Goal: Task Accomplishment & Management: Complete application form

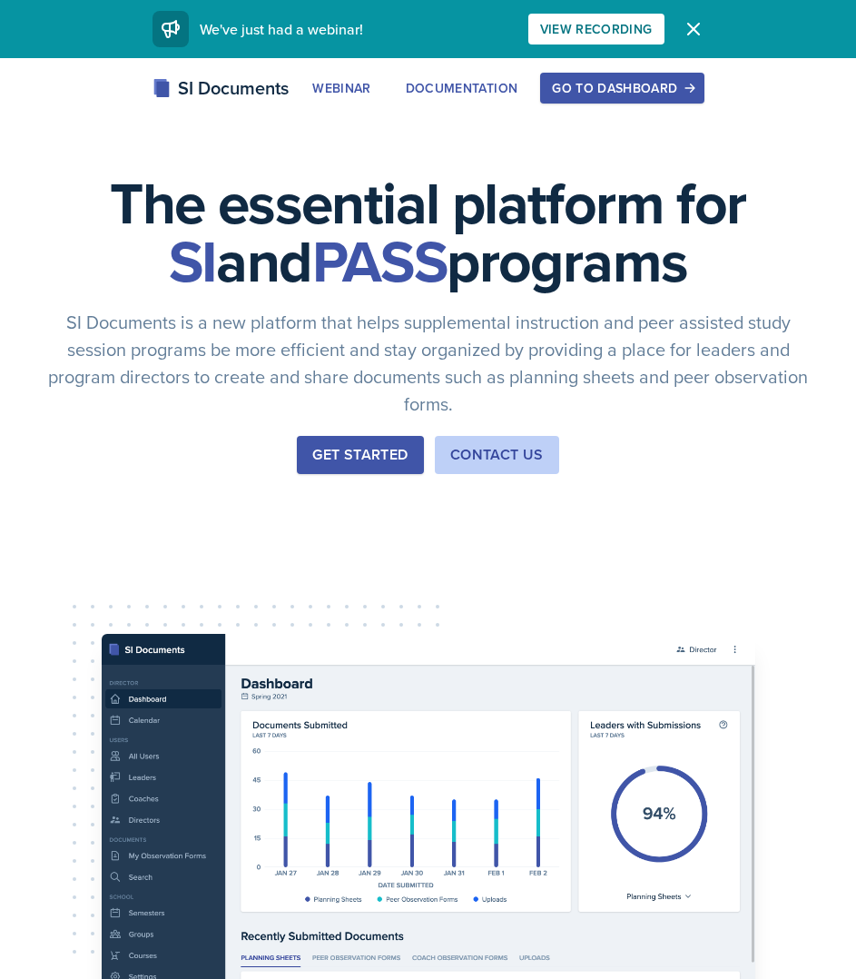
click at [611, 84] on div "Go to Dashboard" at bounding box center [622, 88] width 140 height 15
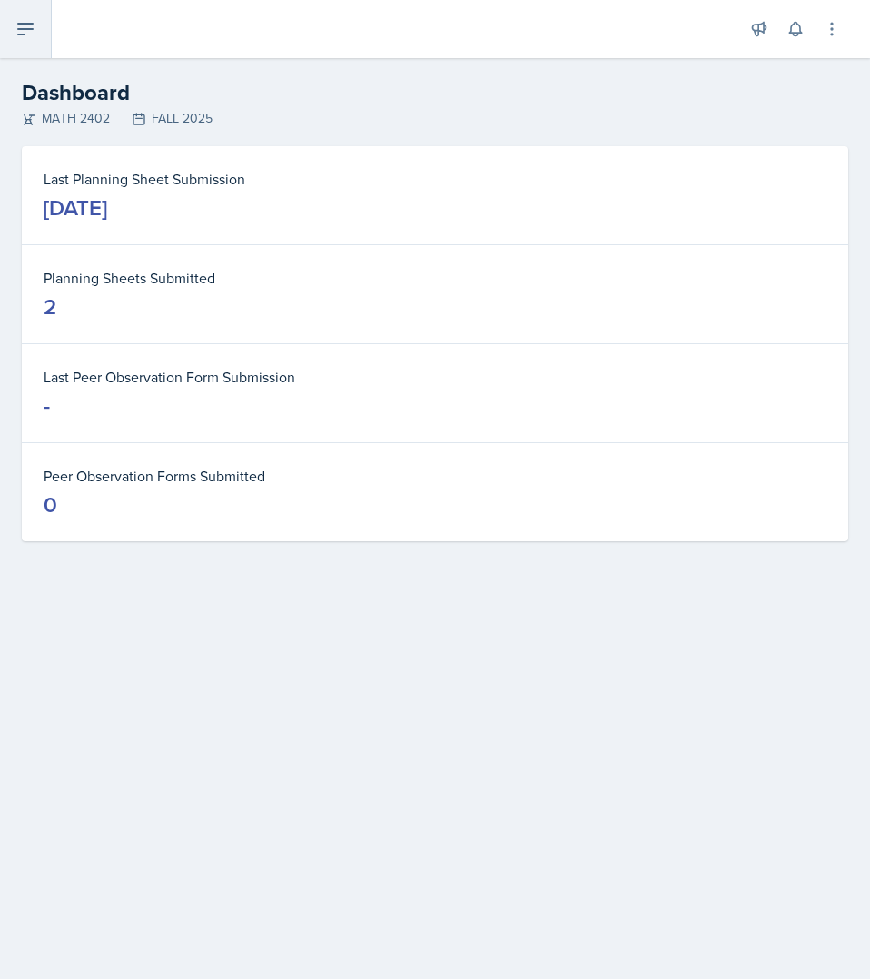
click at [11, 29] on button at bounding box center [26, 29] width 52 height 58
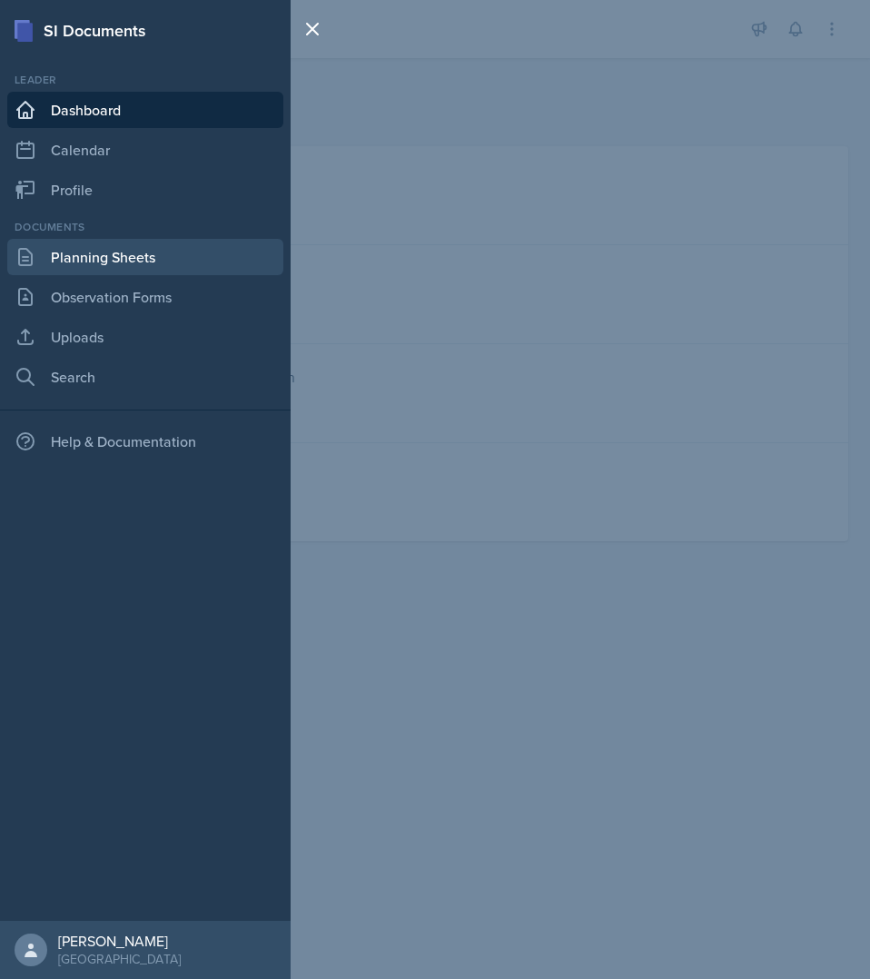
click at [130, 249] on link "Planning Sheets" at bounding box center [145, 257] width 276 height 36
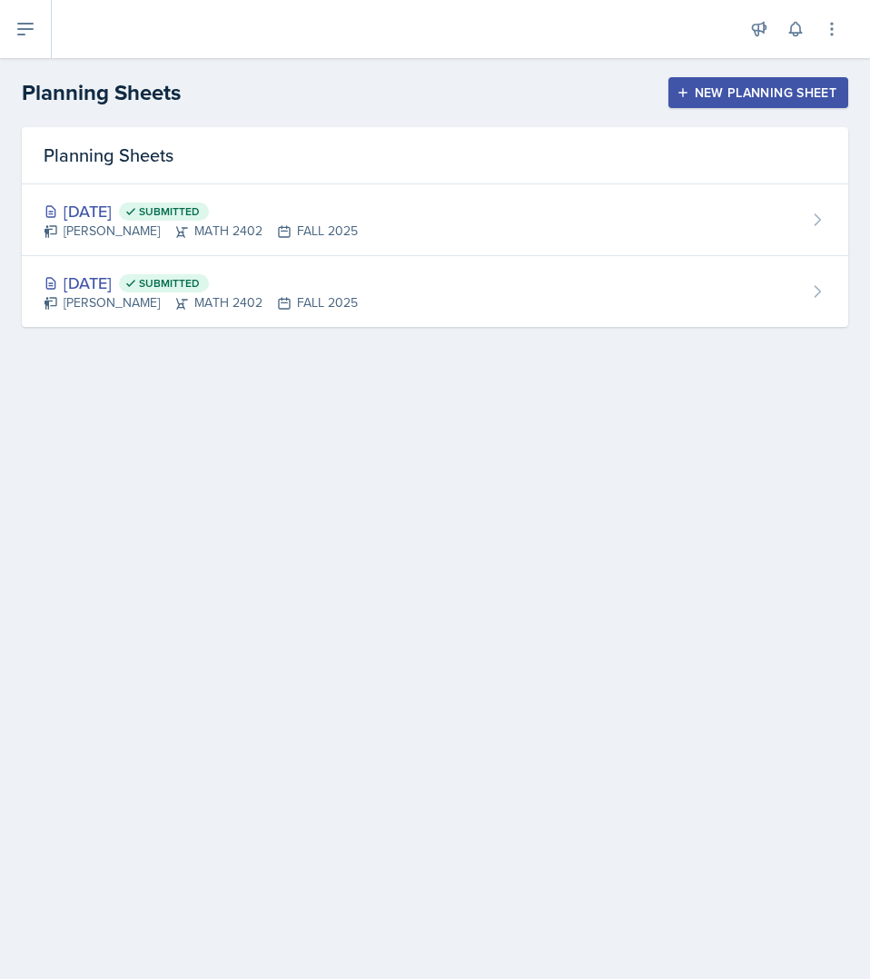
click at [722, 105] on button "New Planning Sheet" at bounding box center [758, 92] width 180 height 31
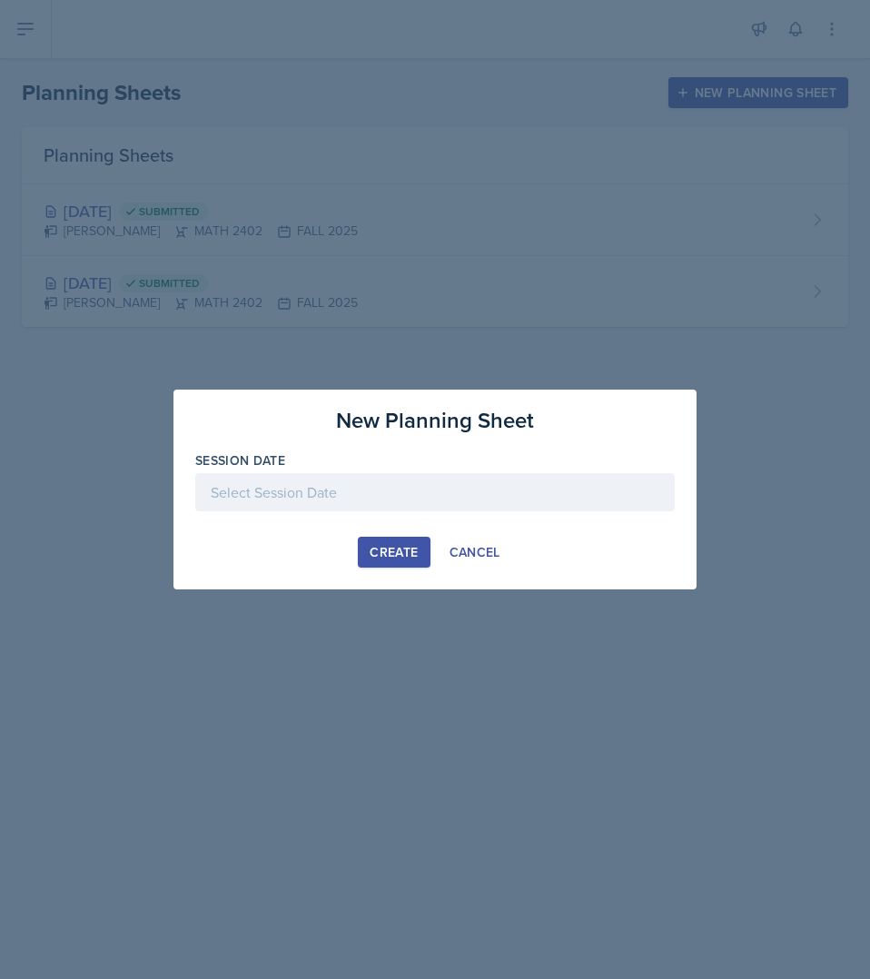
click at [350, 503] on div at bounding box center [434, 492] width 479 height 38
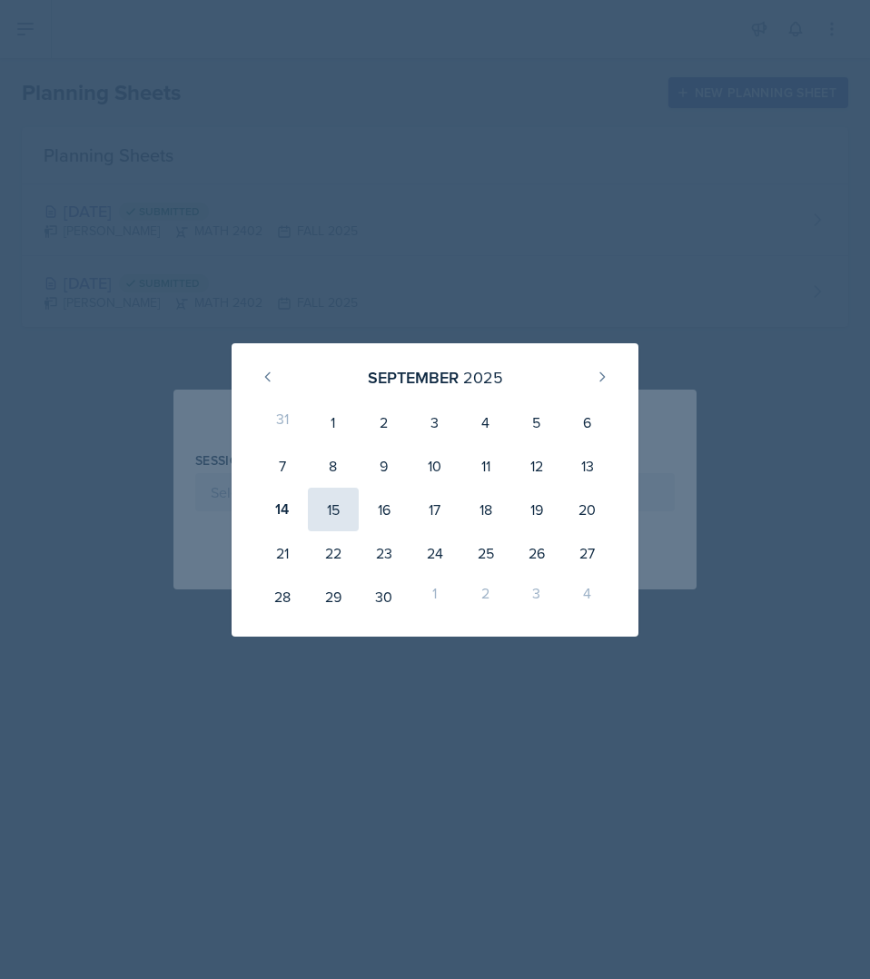
click at [336, 525] on div "15" at bounding box center [333, 510] width 51 height 44
type input "[DATE]"
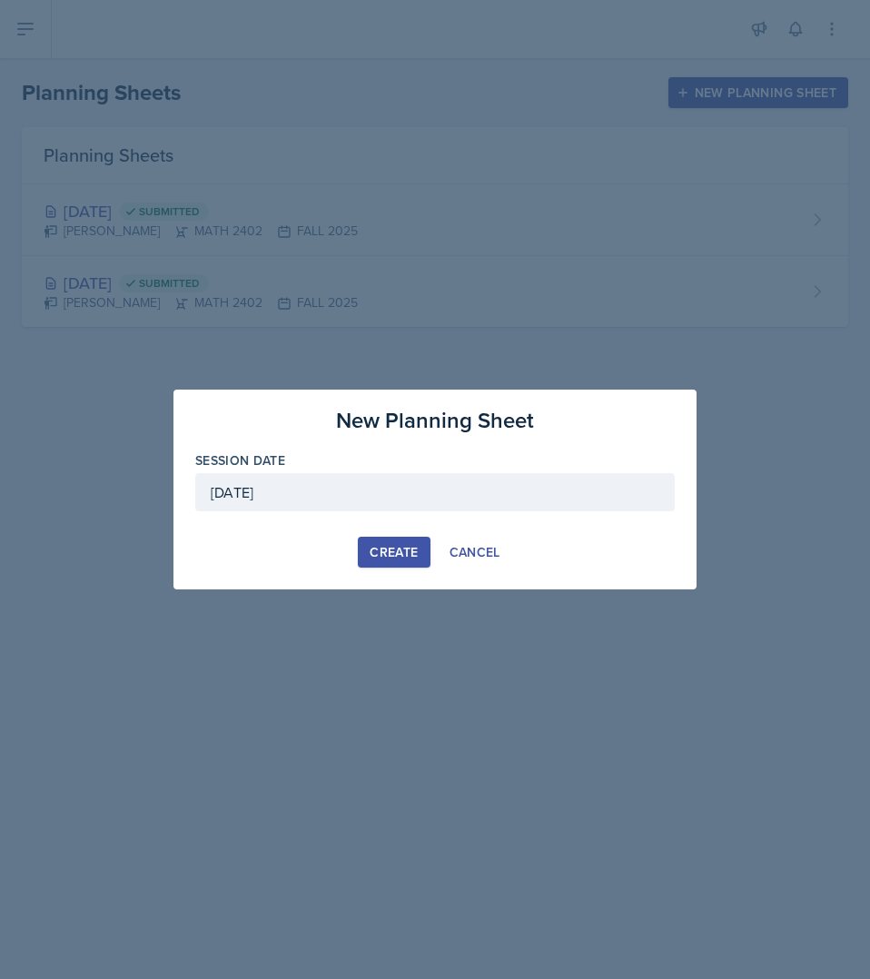
click at [389, 554] on div "Create" at bounding box center [393, 552] width 48 height 15
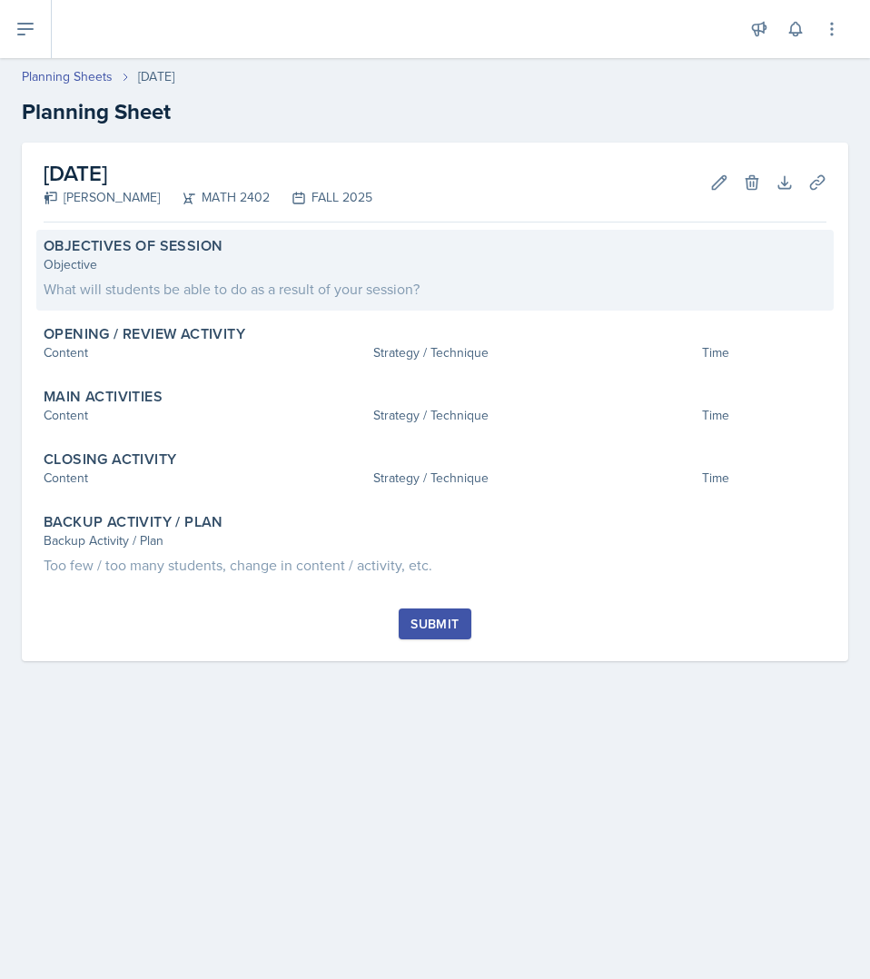
click at [231, 286] on div "What will students be able to do as a result of your session?" at bounding box center [435, 289] width 783 height 22
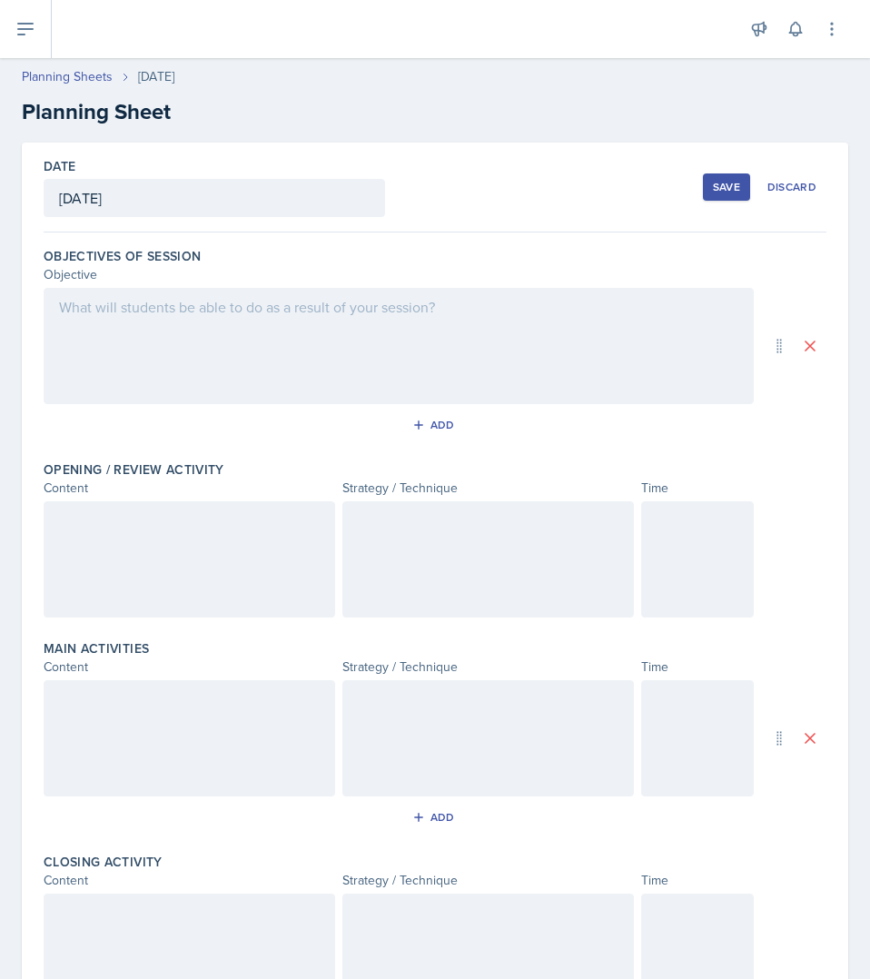
click at [242, 301] on div at bounding box center [399, 346] width 710 height 116
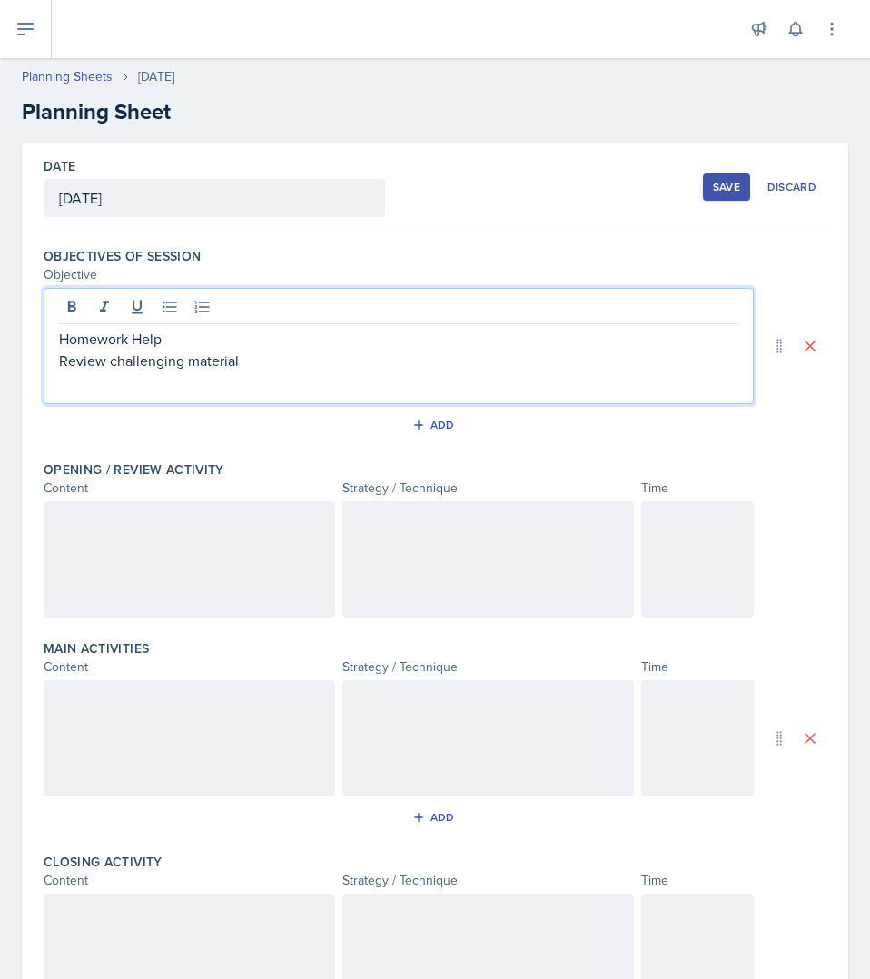
click at [796, 415] on div "Add" at bounding box center [435, 428] width 783 height 34
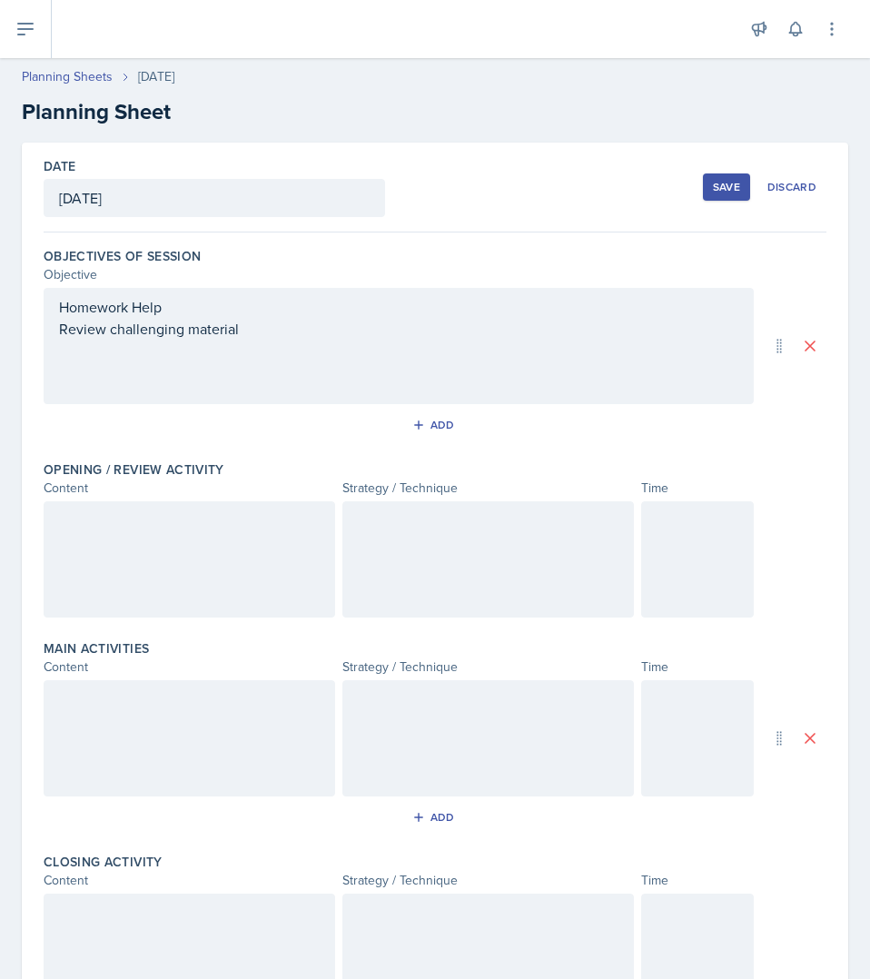
click at [224, 575] on div at bounding box center [189, 559] width 291 height 116
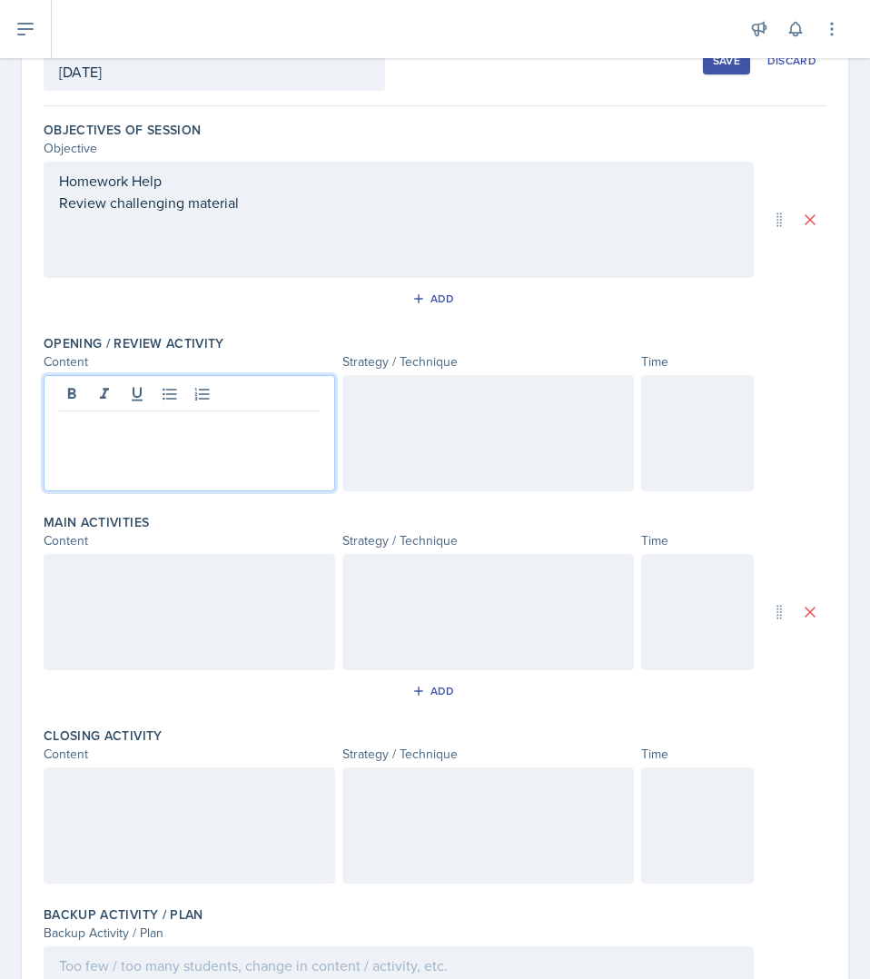
scroll to position [182, 0]
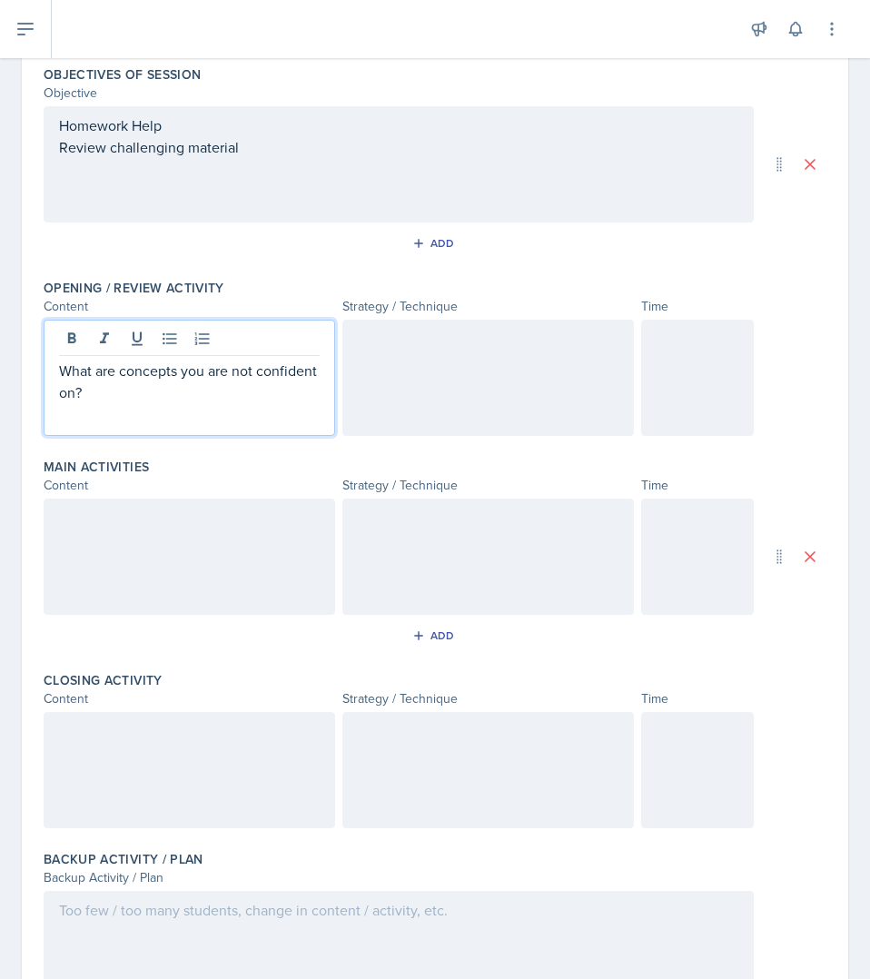
click at [438, 366] on div at bounding box center [487, 378] width 291 height 116
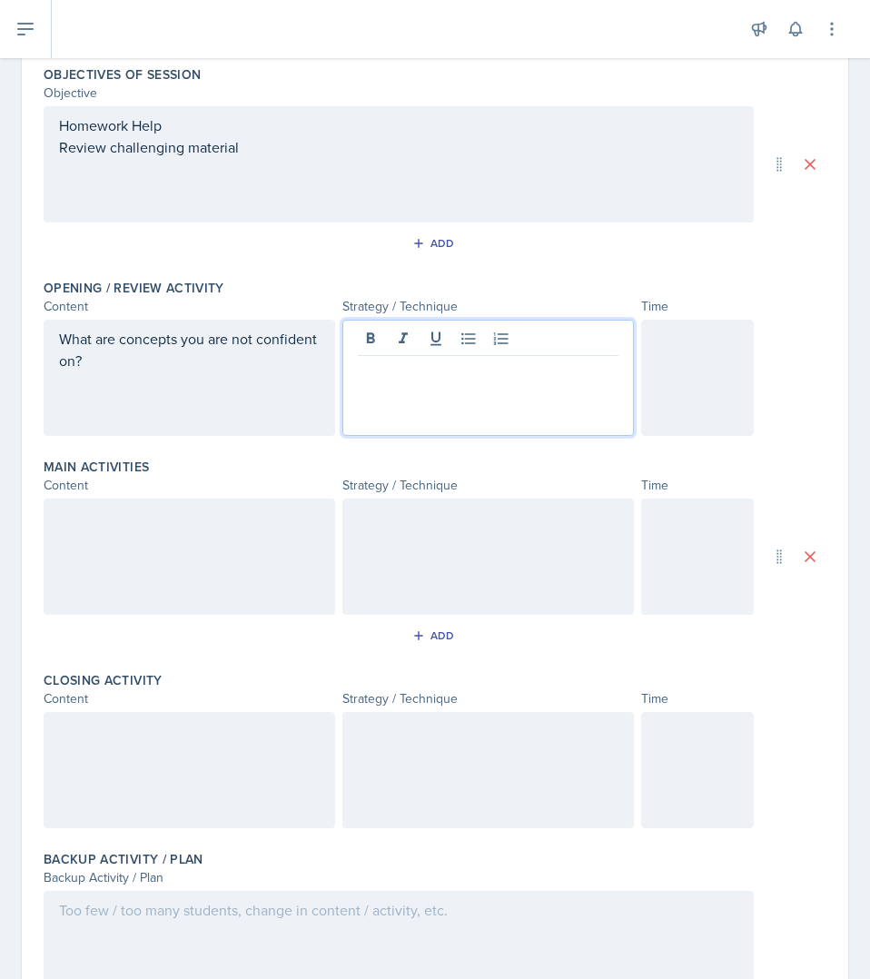
scroll to position [213, 0]
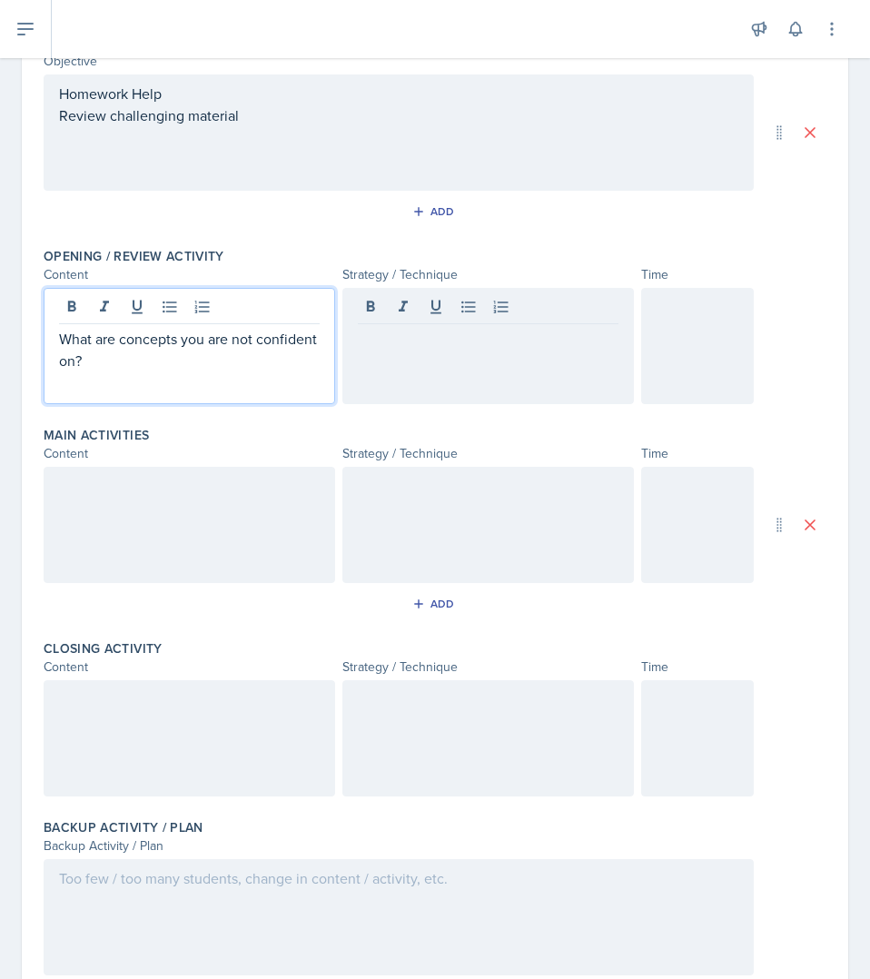
click at [117, 308] on div "What are concepts you are not confident on?" at bounding box center [189, 346] width 291 height 116
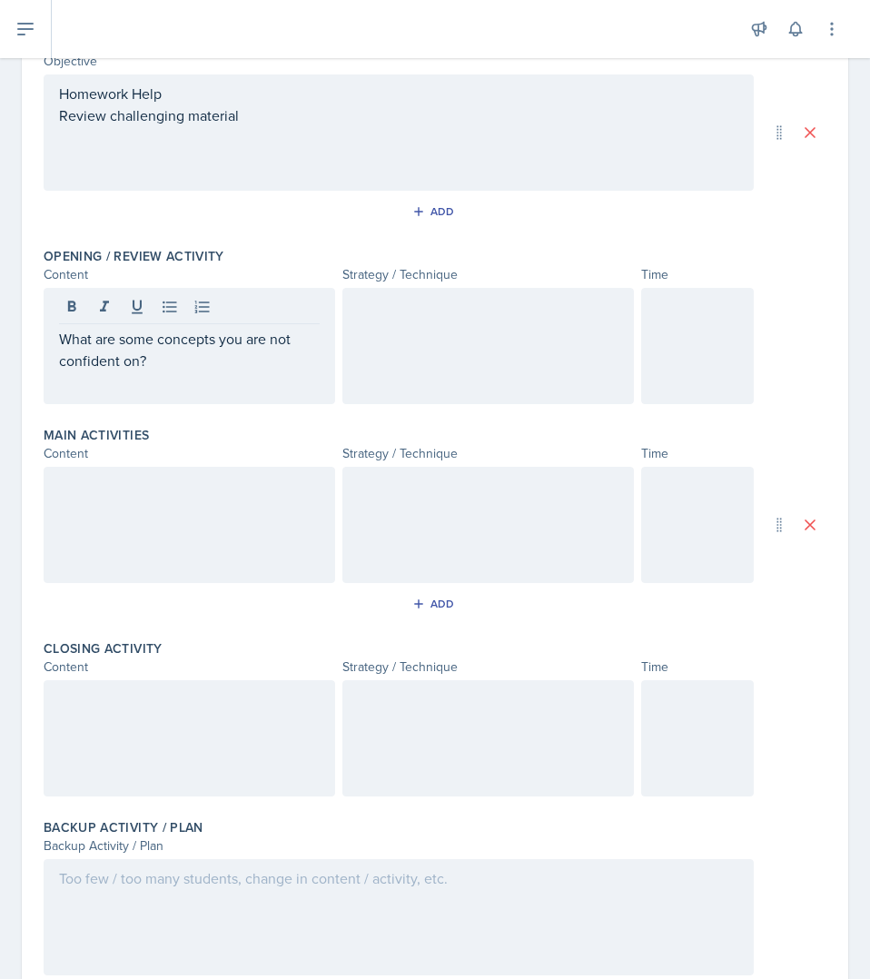
click at [554, 409] on div "Opening / Review Activity Content Strategy / Technique Time What are some conce…" at bounding box center [435, 329] width 783 height 179
click at [556, 402] on div at bounding box center [487, 346] width 291 height 116
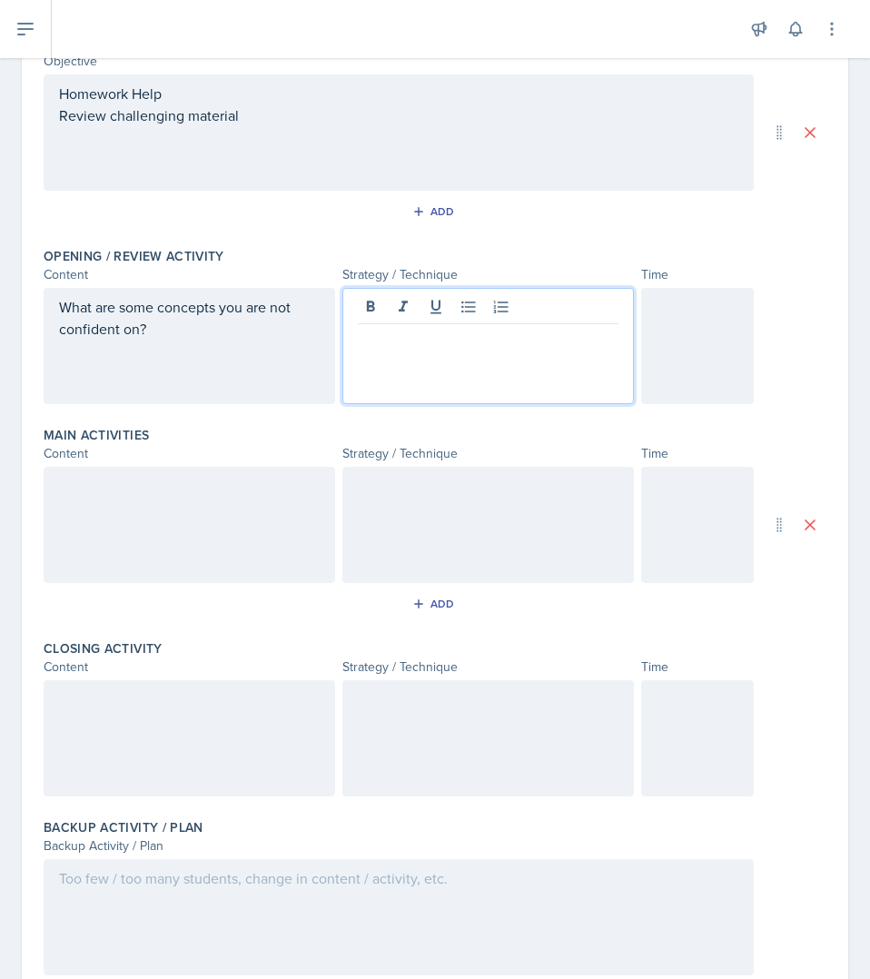
scroll to position [245, 0]
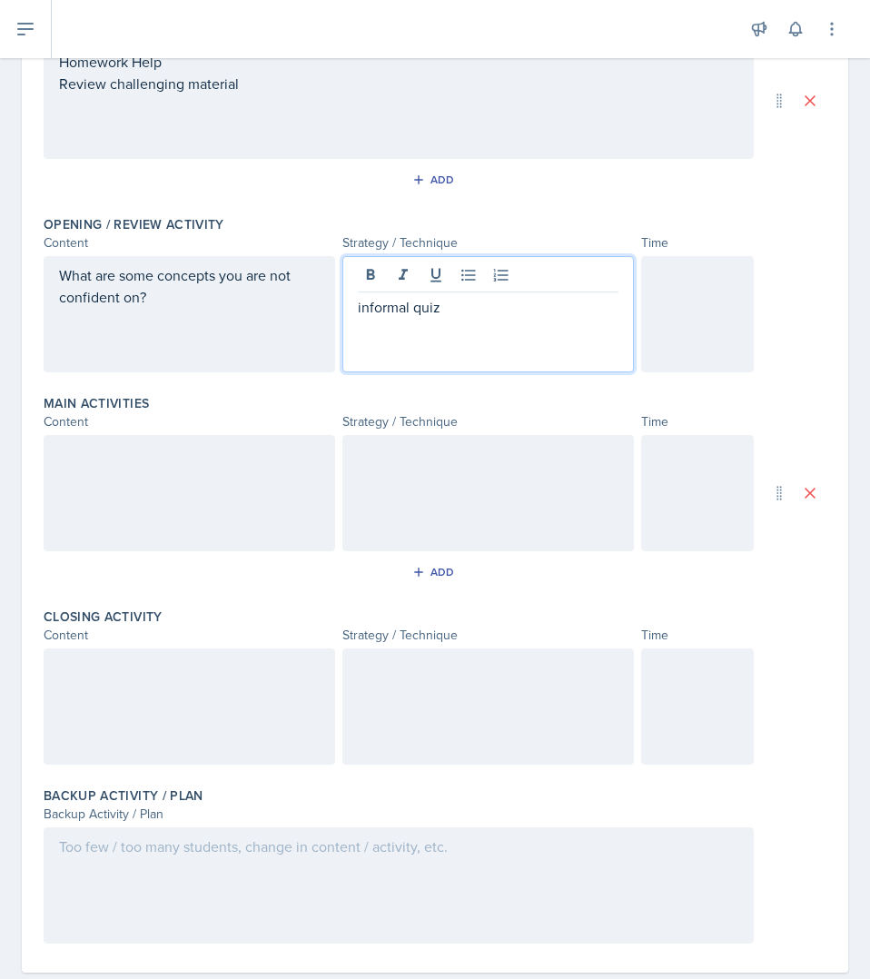
click at [725, 335] on div at bounding box center [697, 314] width 113 height 116
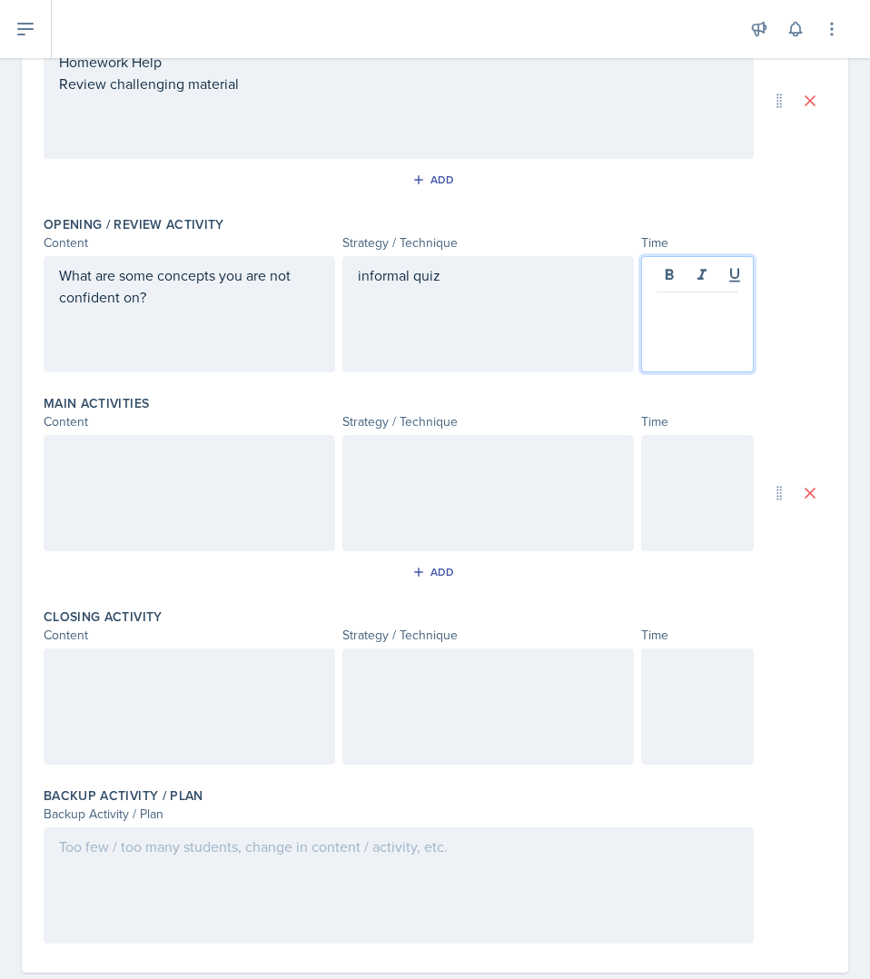
scroll to position [277, 0]
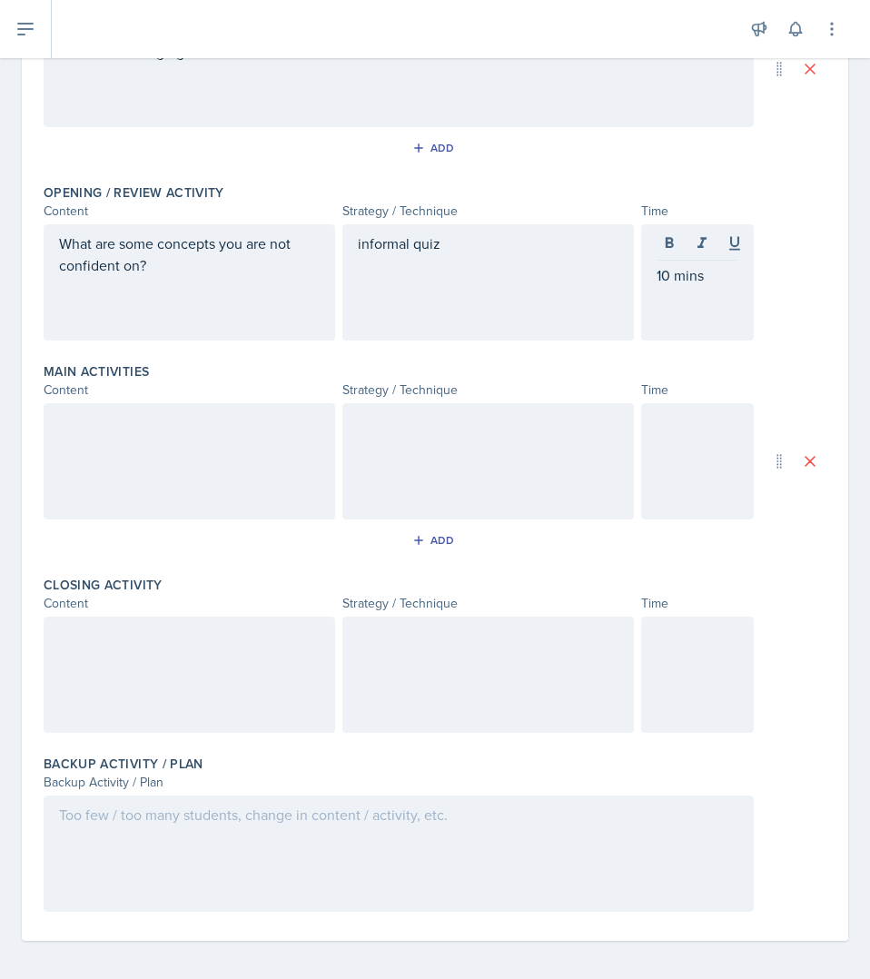
click at [75, 442] on div at bounding box center [189, 461] width 291 height 116
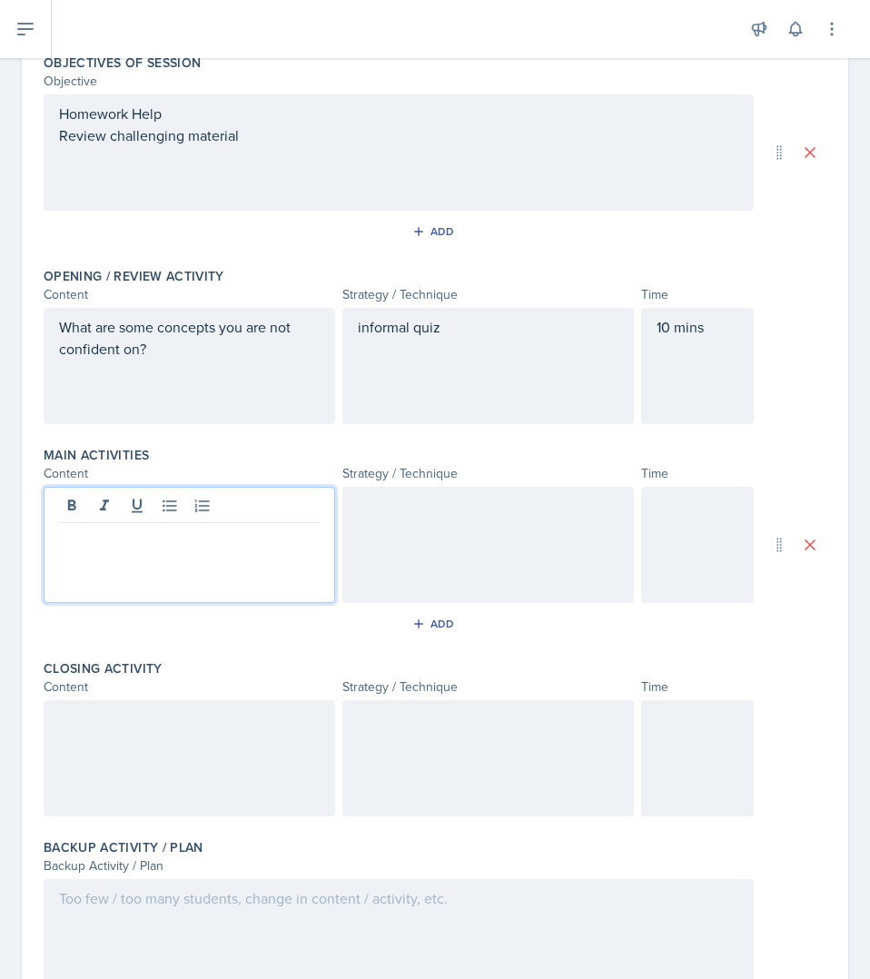
scroll to position [0, 0]
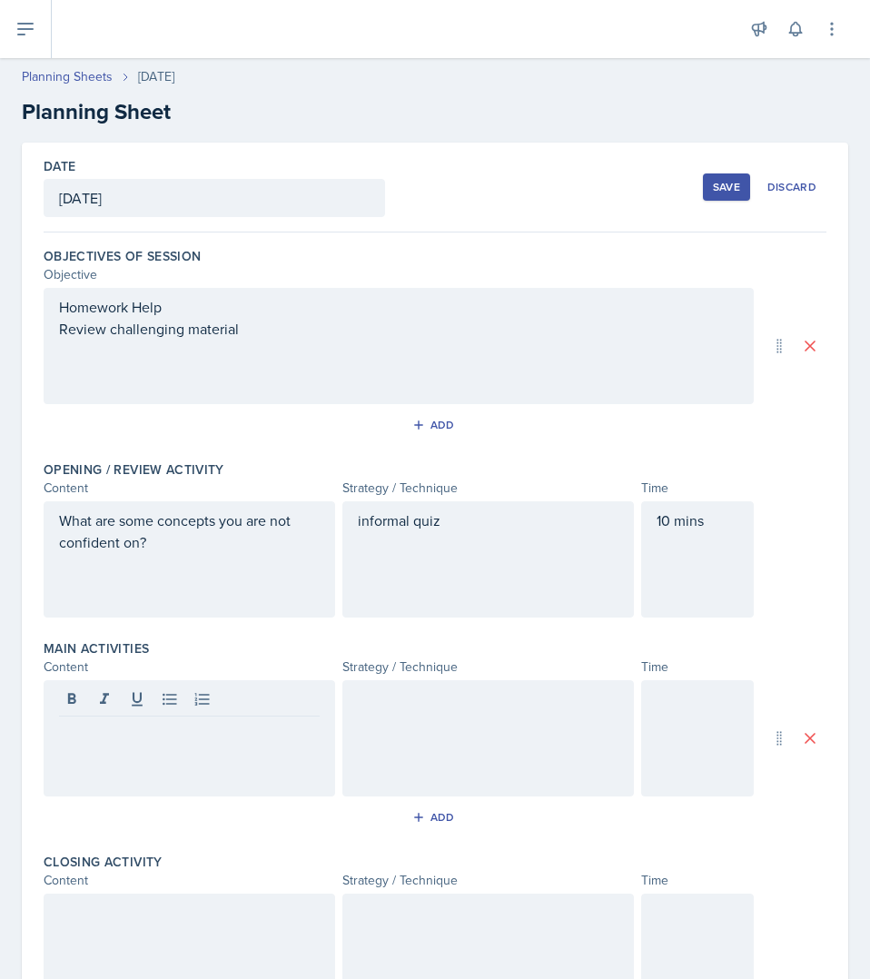
click at [712, 177] on button "Save" at bounding box center [726, 186] width 47 height 27
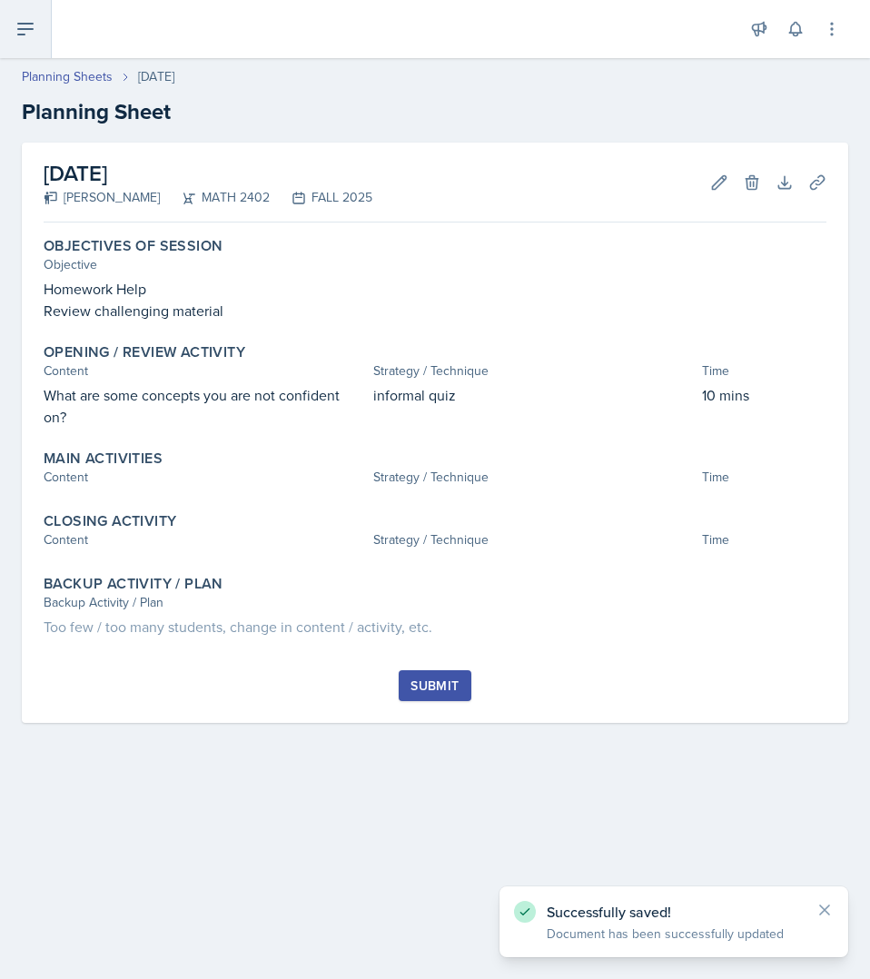
click at [18, 37] on icon at bounding box center [26, 29] width 22 height 22
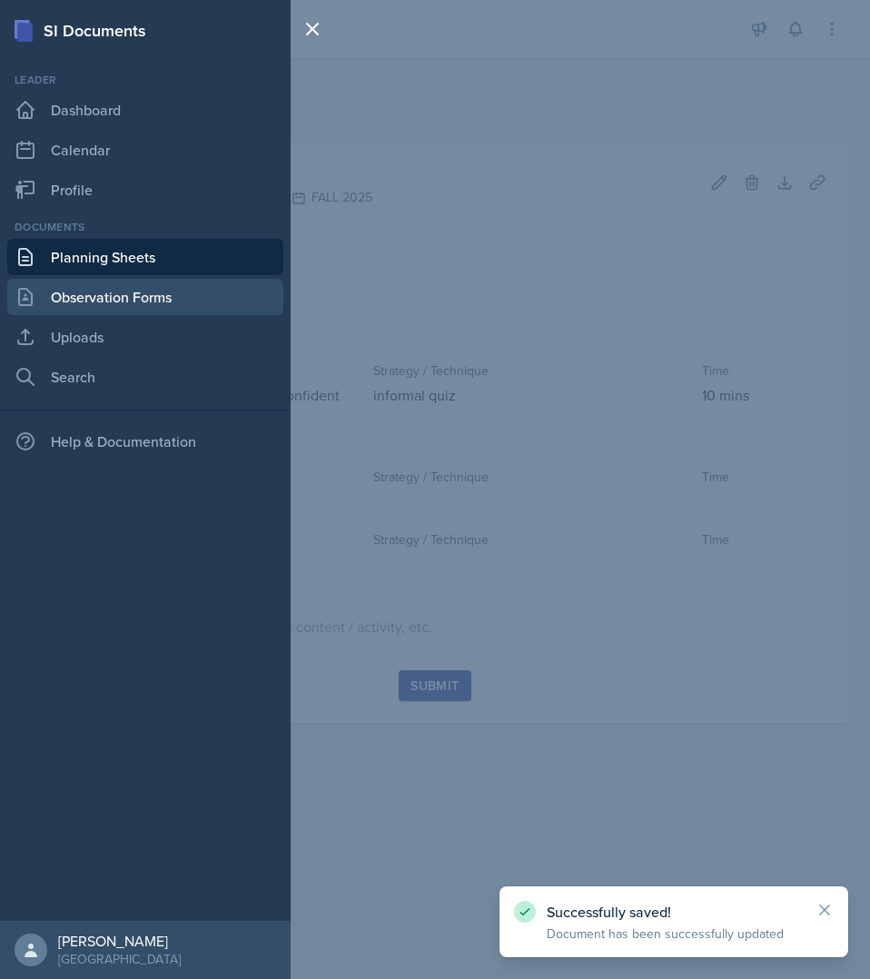
click at [163, 285] on link "Observation Forms" at bounding box center [145, 297] width 276 height 36
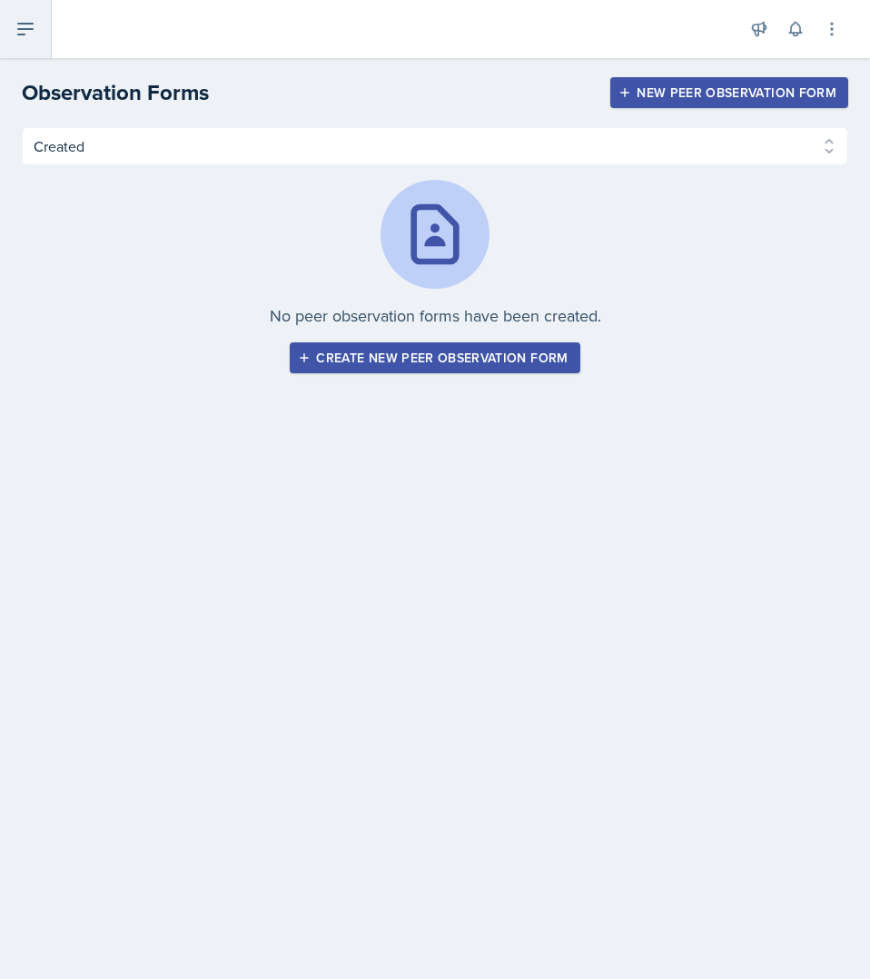
click at [15, 26] on icon at bounding box center [26, 29] width 22 height 22
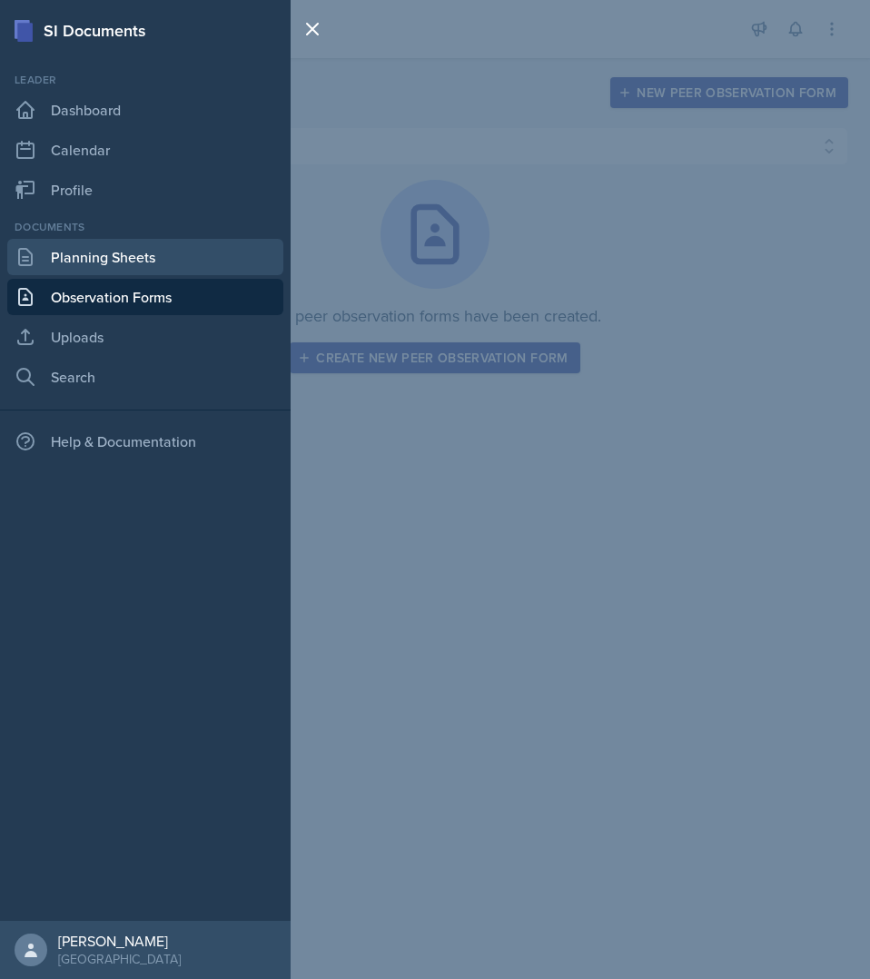
click at [135, 248] on link "Planning Sheets" at bounding box center [145, 257] width 276 height 36
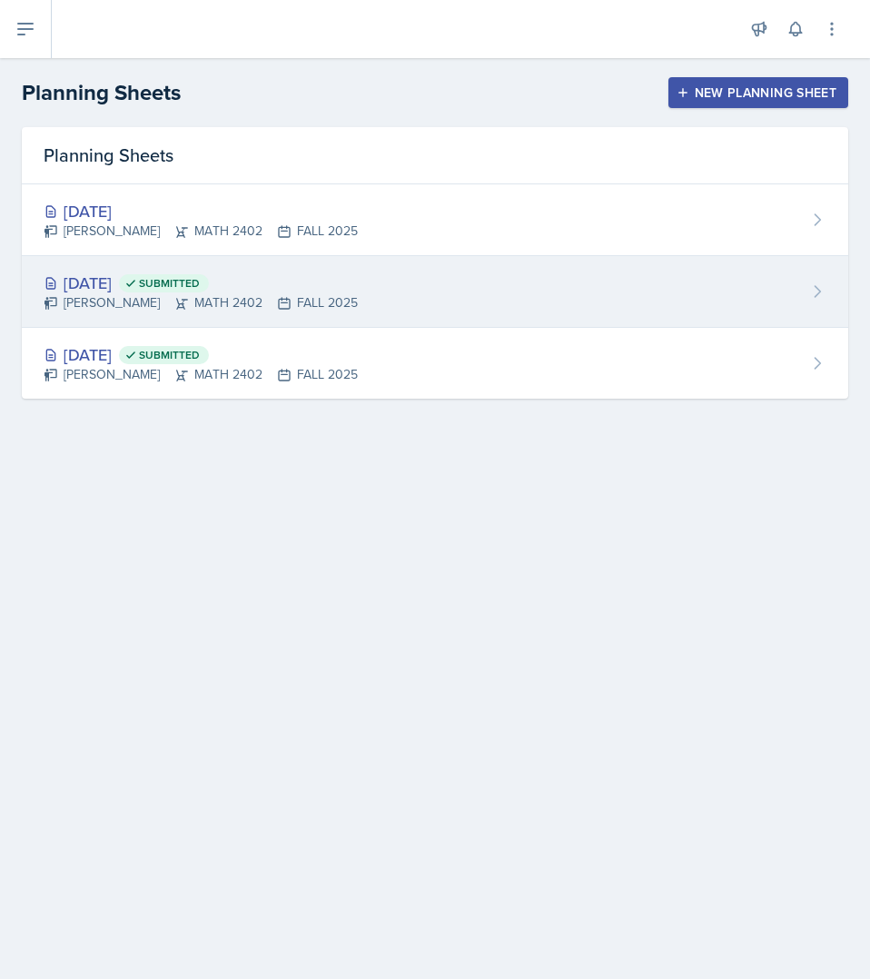
click at [320, 310] on div "[PERSON_NAME] MATH 2402 FALL 2025" at bounding box center [201, 302] width 314 height 19
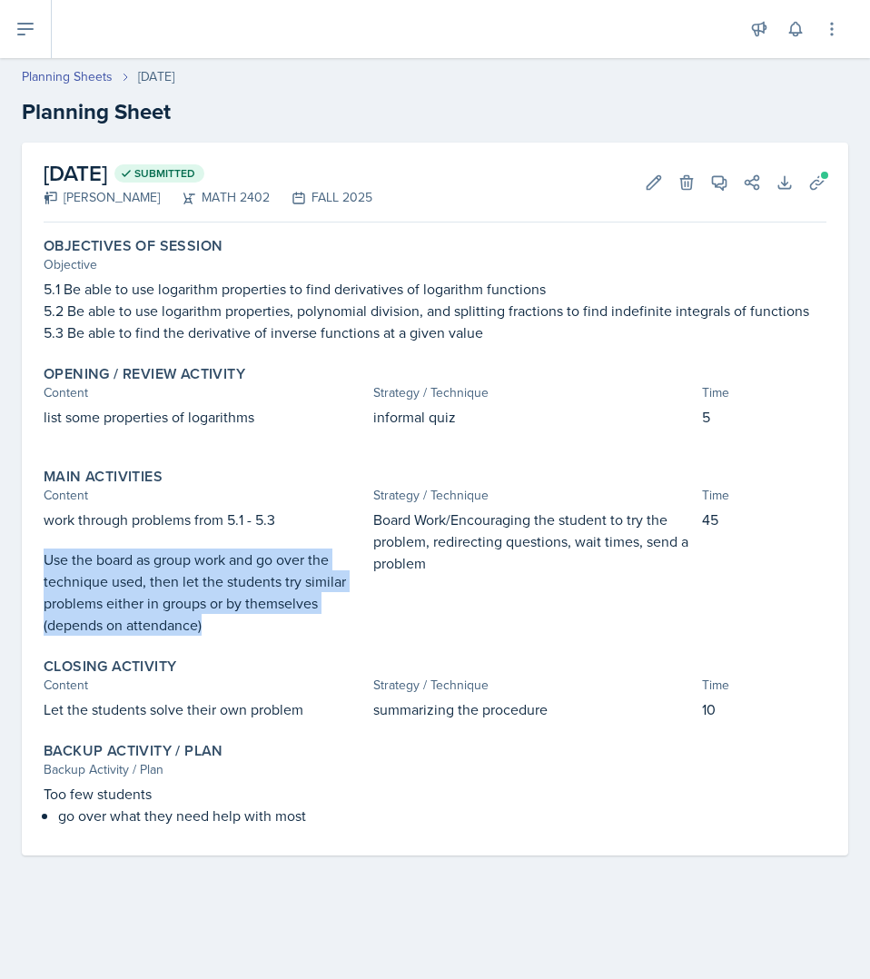
drag, startPoint x: 214, startPoint y: 622, endPoint x: 41, endPoint y: 560, distance: 184.1
click at [41, 560] on div "Main Activities Content Strategy / Technique Time work through problems from 5.…" at bounding box center [434, 551] width 797 height 182
copy p "Use the board as group work and go over the technique used, then let the studen…"
click at [248, 618] on p "Use the board as group work and go over the technique used, then let the studen…" at bounding box center [205, 591] width 322 height 87
click at [240, 634] on p "Use the board as group work and go over the technique used, then let the studen…" at bounding box center [205, 591] width 322 height 87
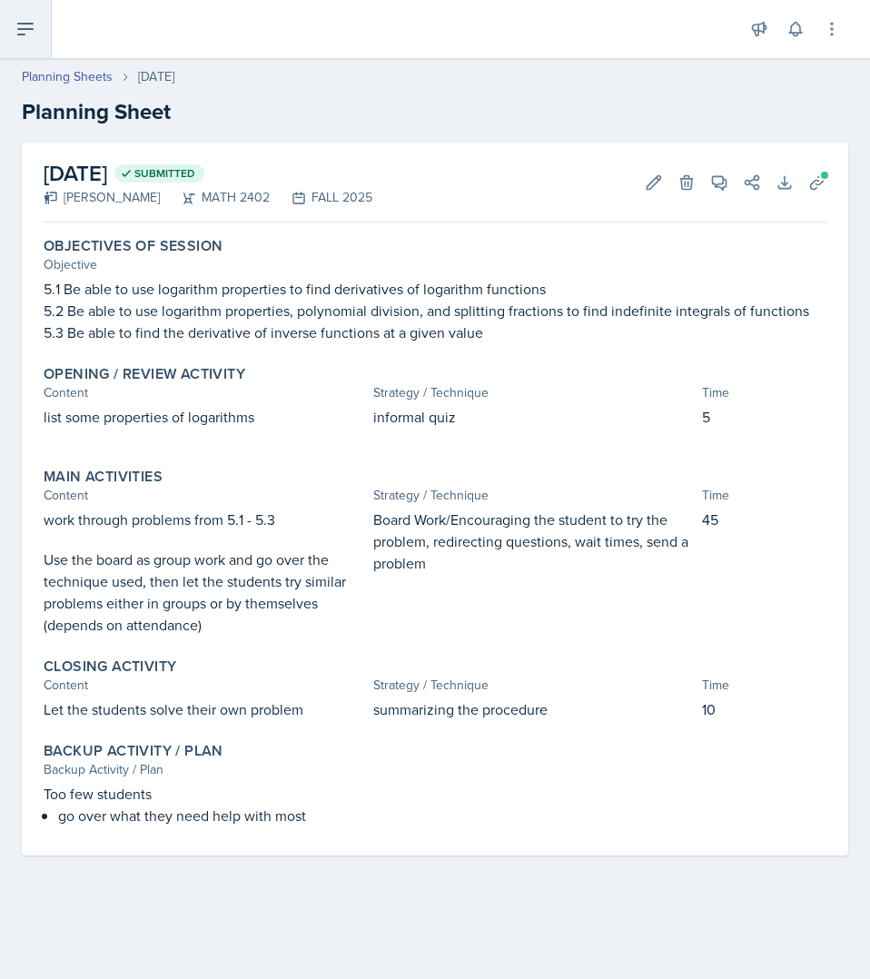
click at [30, 32] on icon at bounding box center [26, 29] width 22 height 22
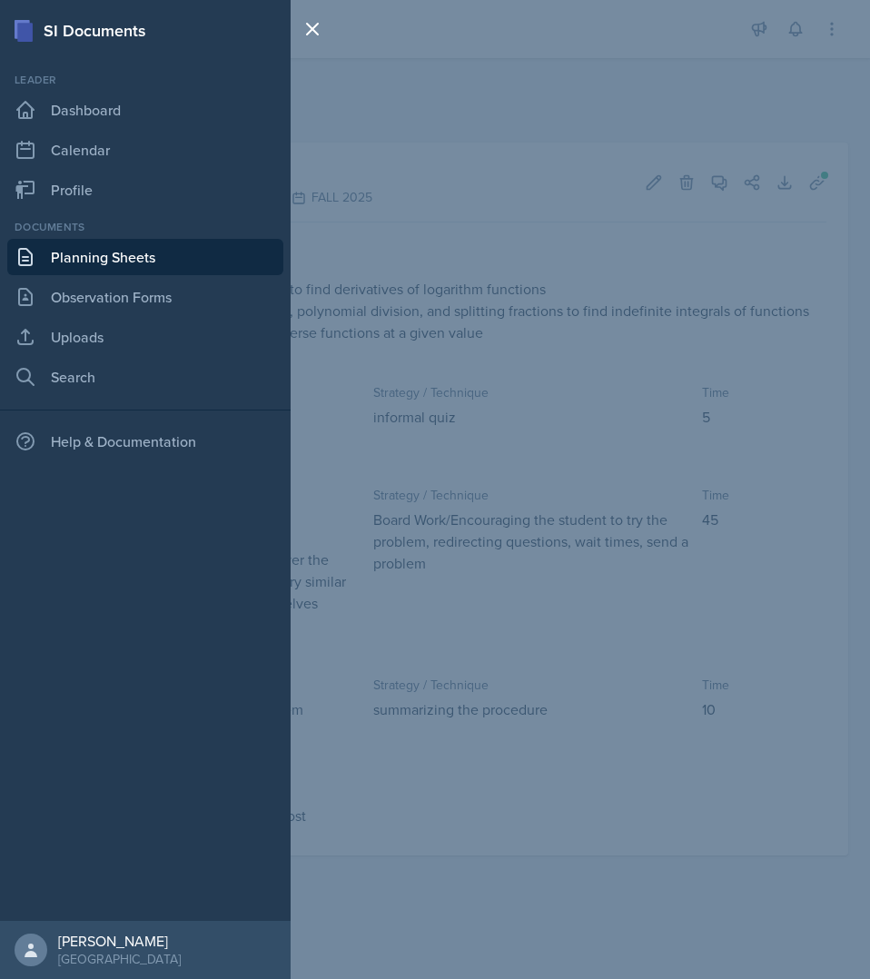
click at [136, 271] on link "Planning Sheets" at bounding box center [145, 257] width 276 height 36
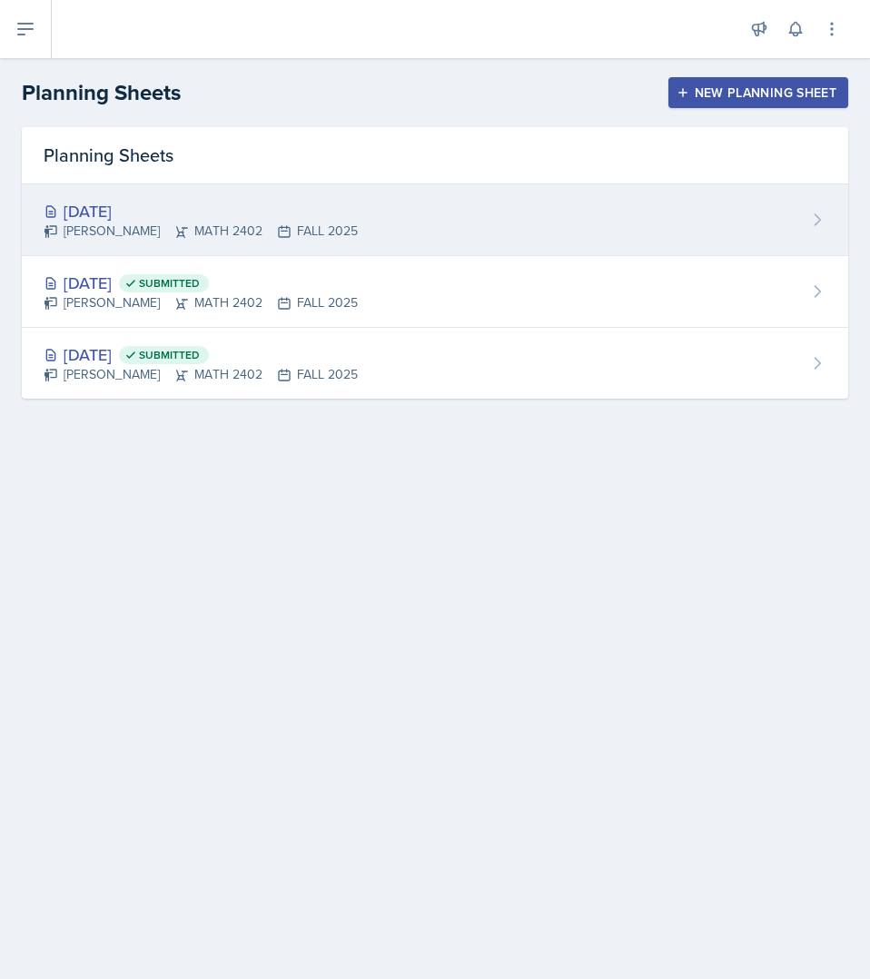
click at [144, 234] on div "[PERSON_NAME] MATH 2402 FALL 2025" at bounding box center [201, 231] width 314 height 19
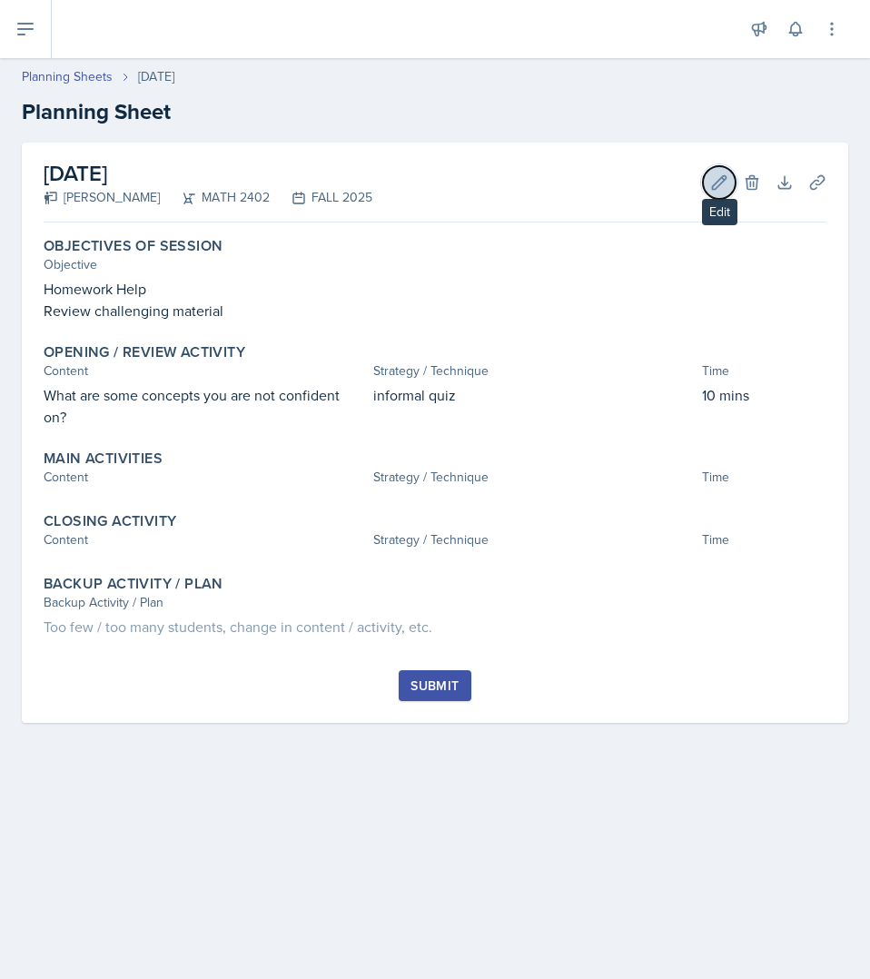
click at [706, 192] on button "Edit" at bounding box center [719, 182] width 33 height 33
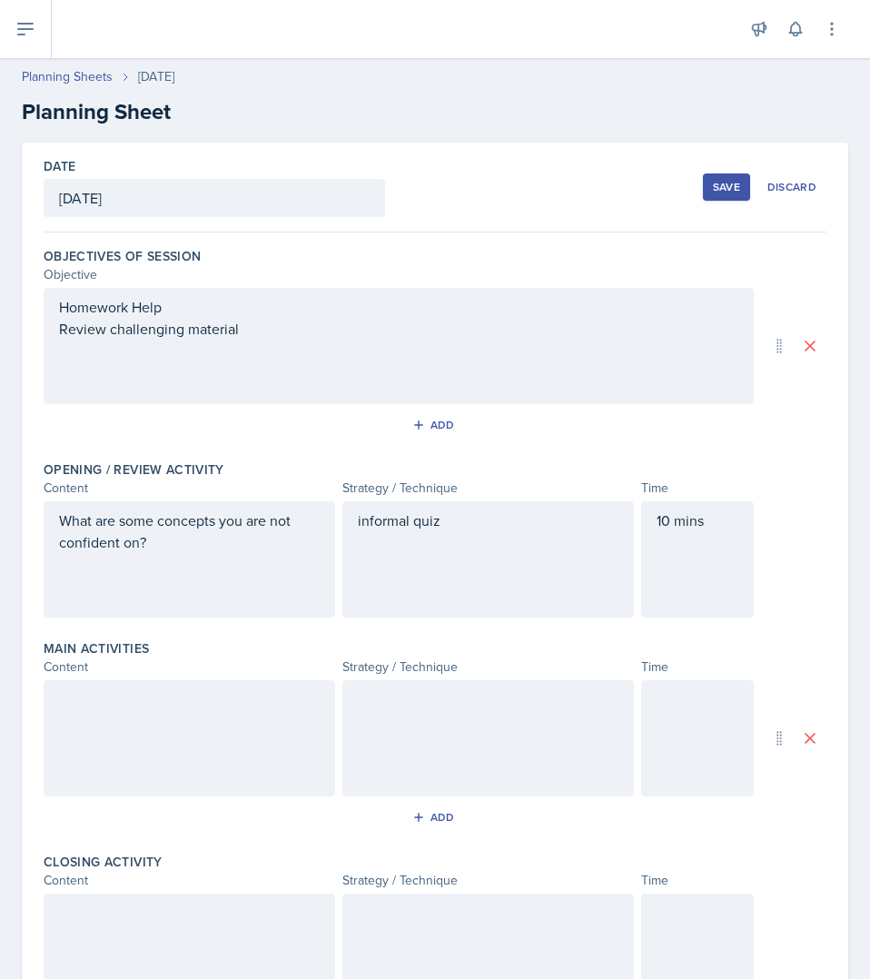
click at [210, 588] on div "What are some concepts you are not confident on?" at bounding box center [189, 559] width 291 height 116
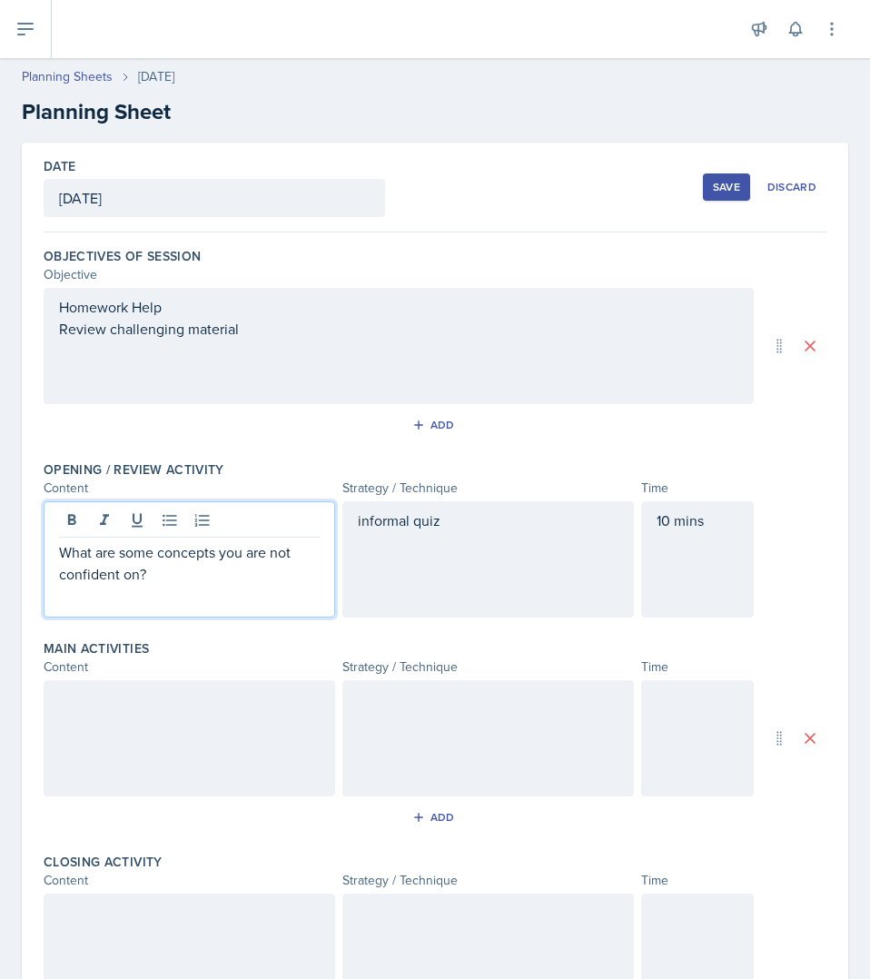
click at [172, 690] on div at bounding box center [189, 738] width 291 height 116
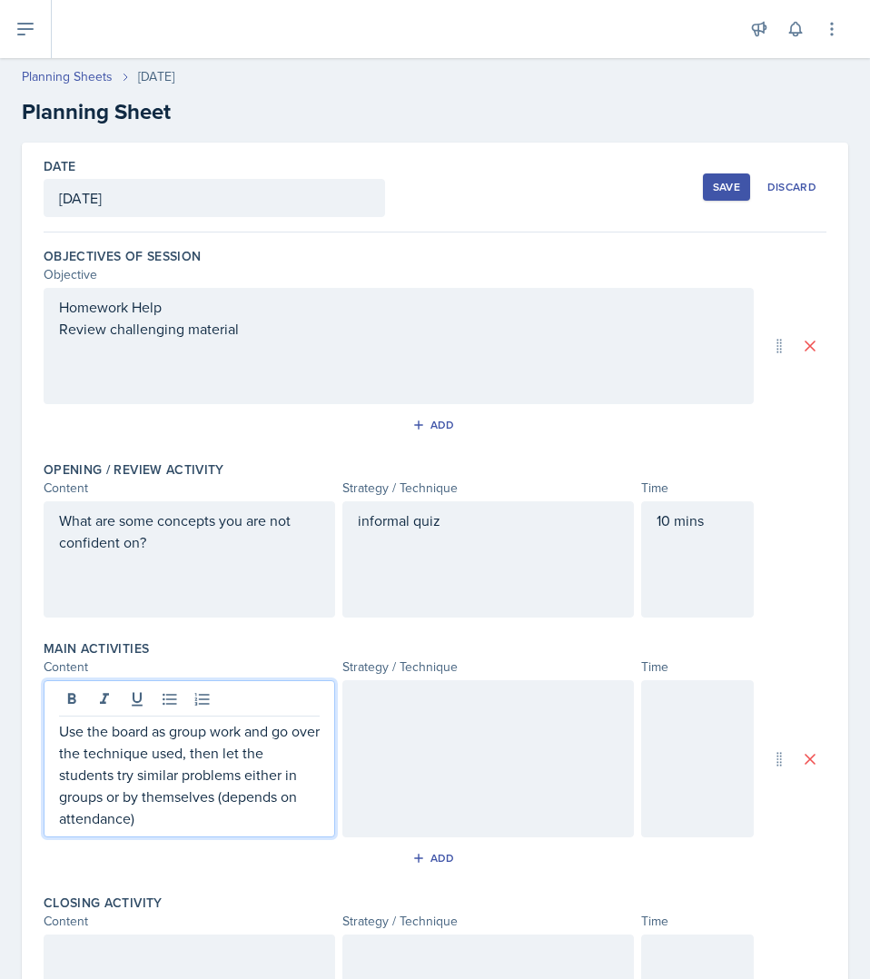
click at [58, 732] on div "Use the board as group work and go over the technique used, then let the studen…" at bounding box center [189, 758] width 291 height 157
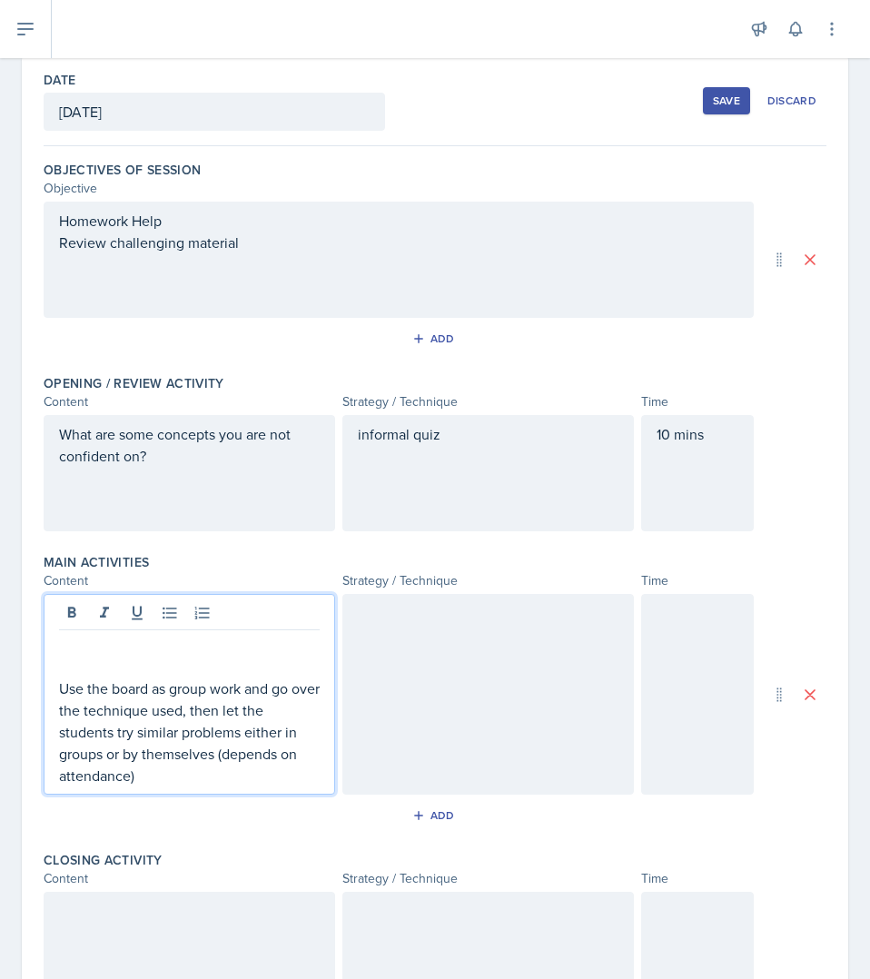
scroll to position [91, 0]
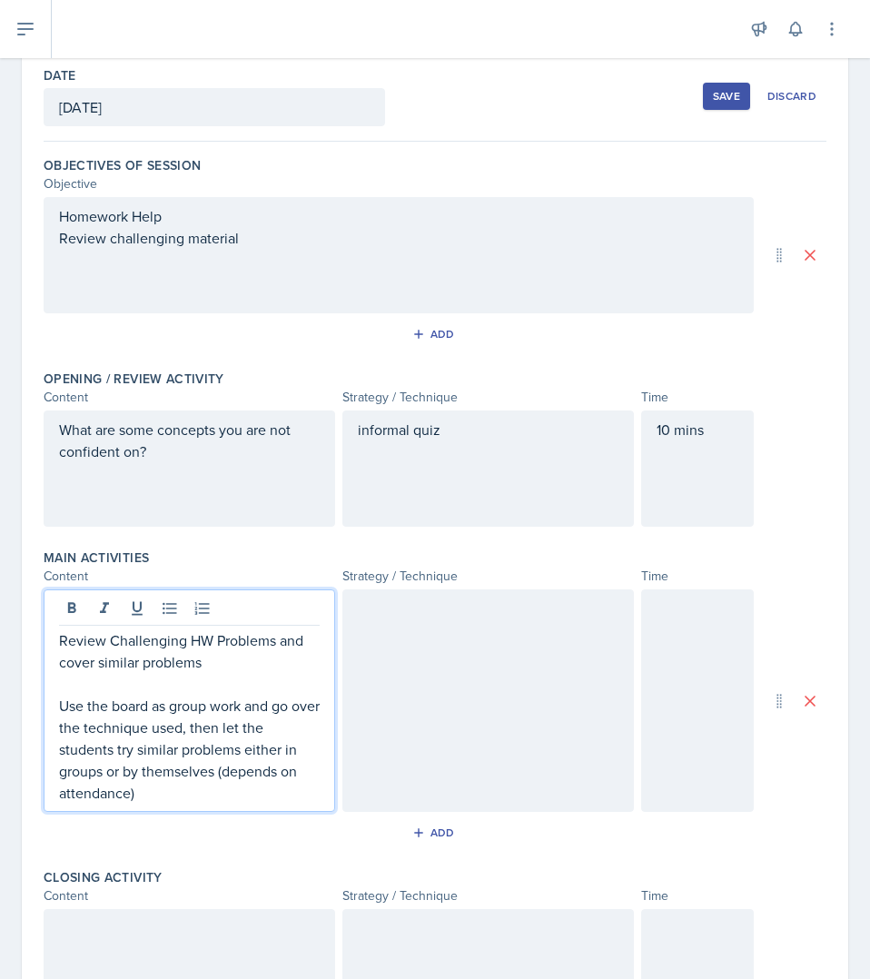
click at [224, 636] on p "Review Challenging HW Problems and cover similar problems" at bounding box center [189, 651] width 261 height 44
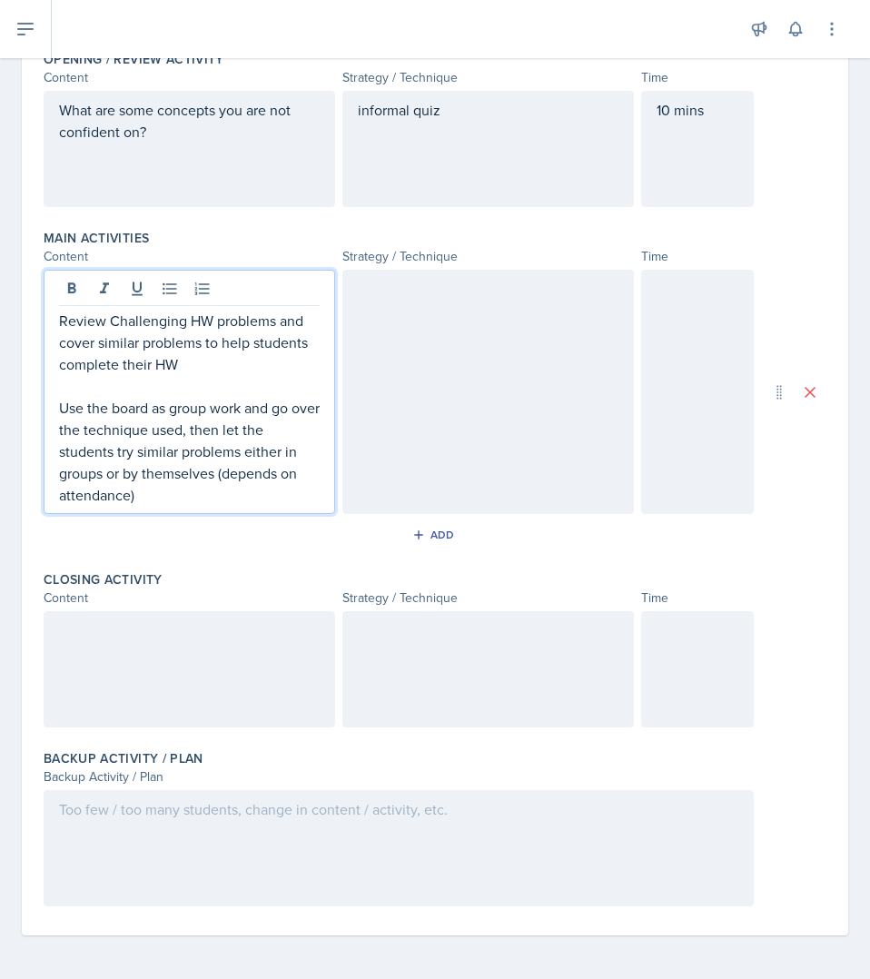
click at [518, 383] on div at bounding box center [487, 392] width 291 height 244
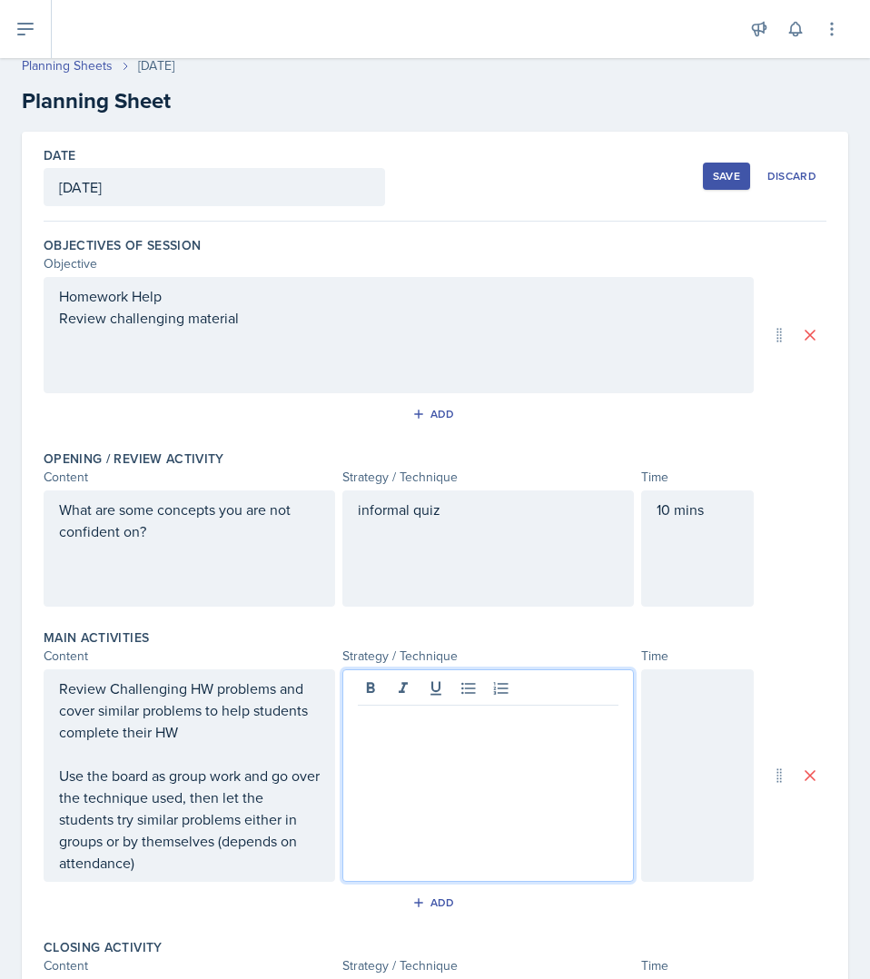
scroll to position [0, 0]
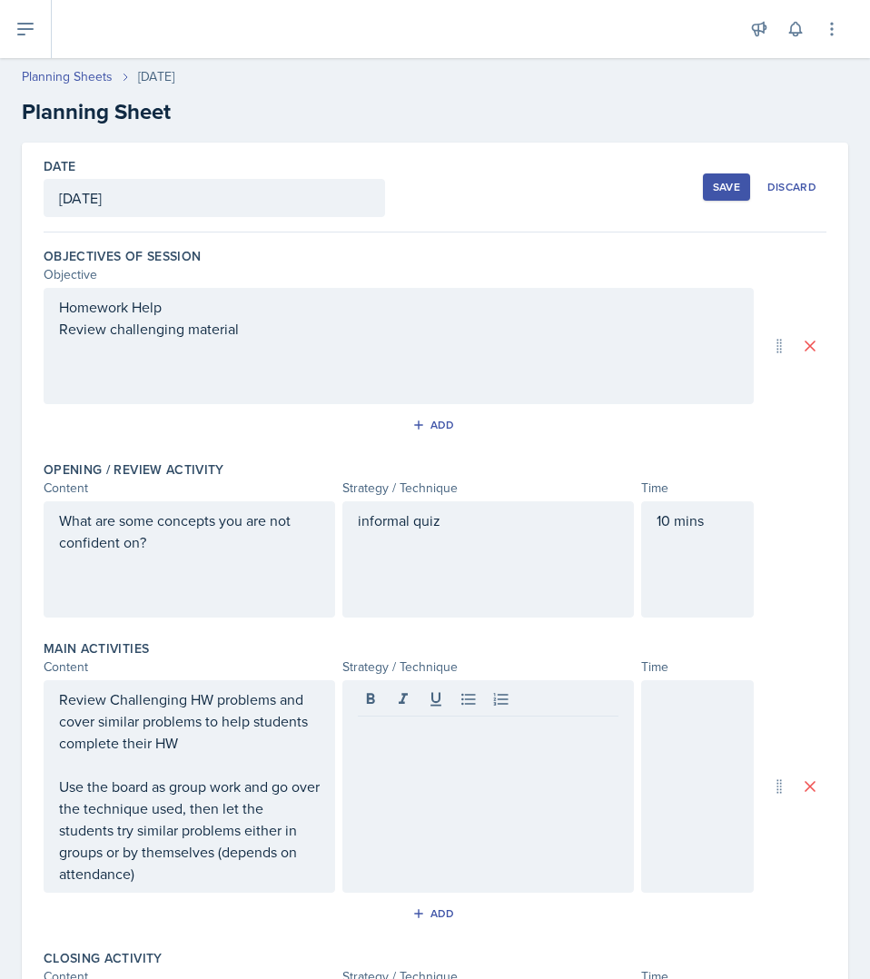
click at [714, 187] on div "Save" at bounding box center [726, 187] width 27 height 15
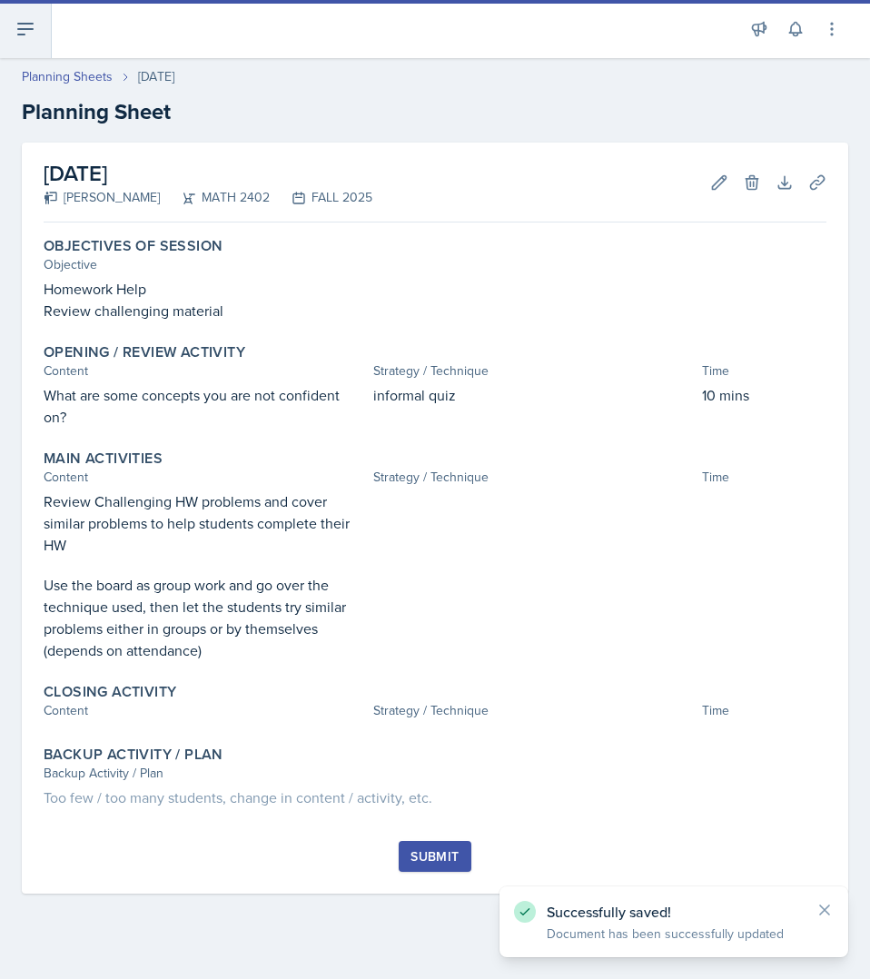
click at [33, 38] on icon at bounding box center [26, 29] width 22 height 22
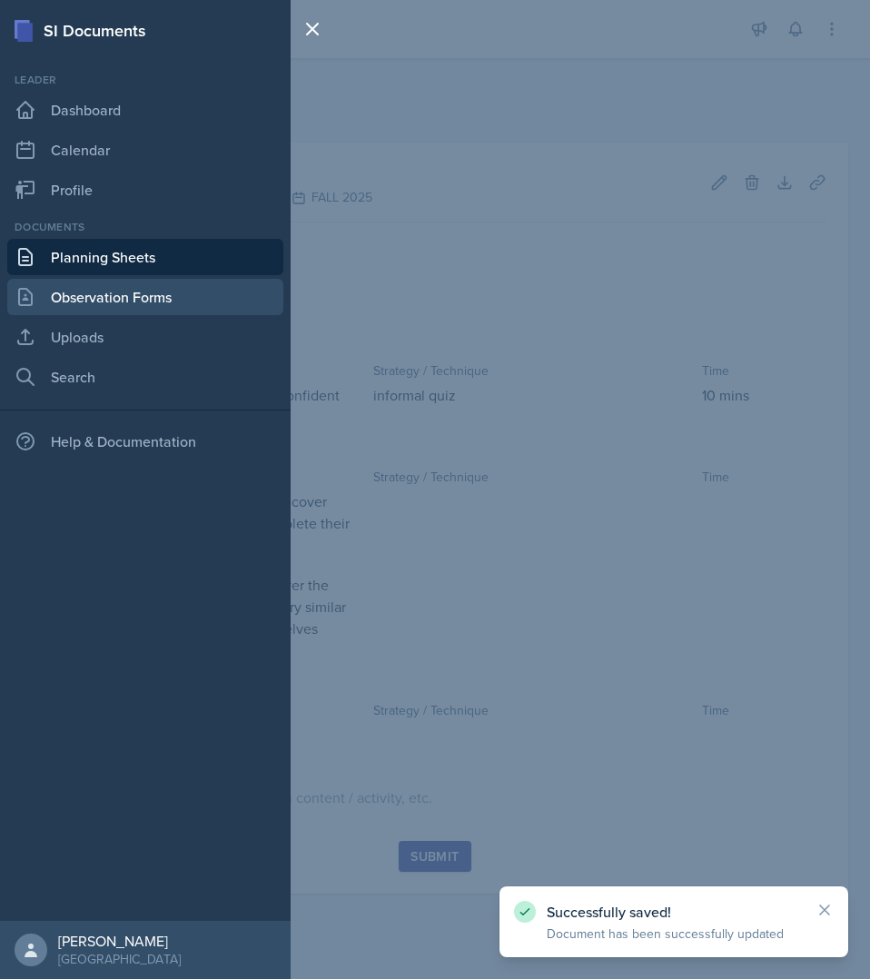
click at [149, 303] on link "Observation Forms" at bounding box center [145, 297] width 276 height 36
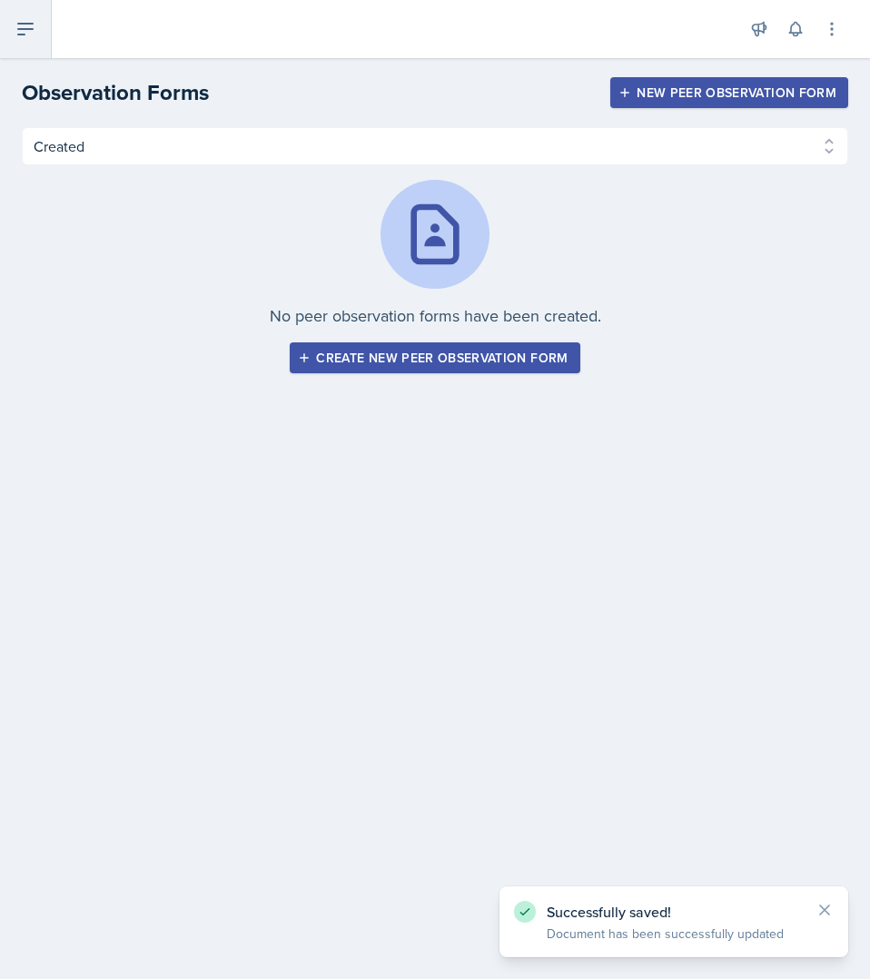
click at [29, 29] on icon at bounding box center [25, 29] width 15 height 11
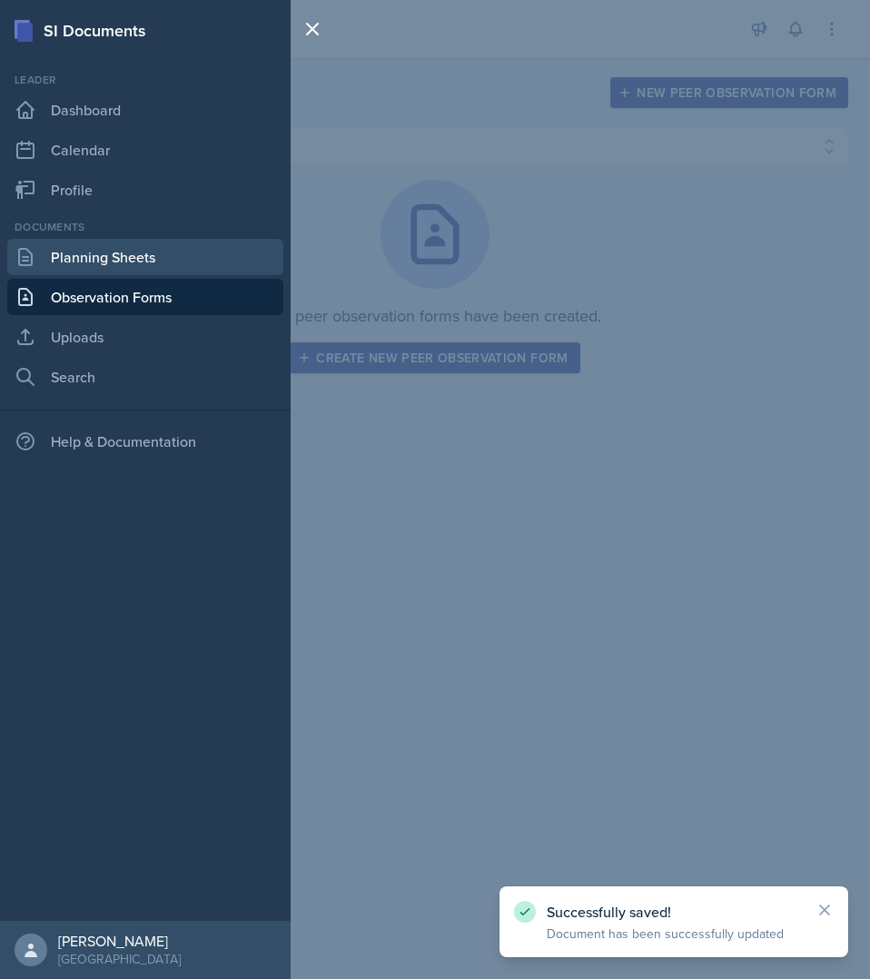
click at [150, 270] on link "Planning Sheets" at bounding box center [145, 257] width 276 height 36
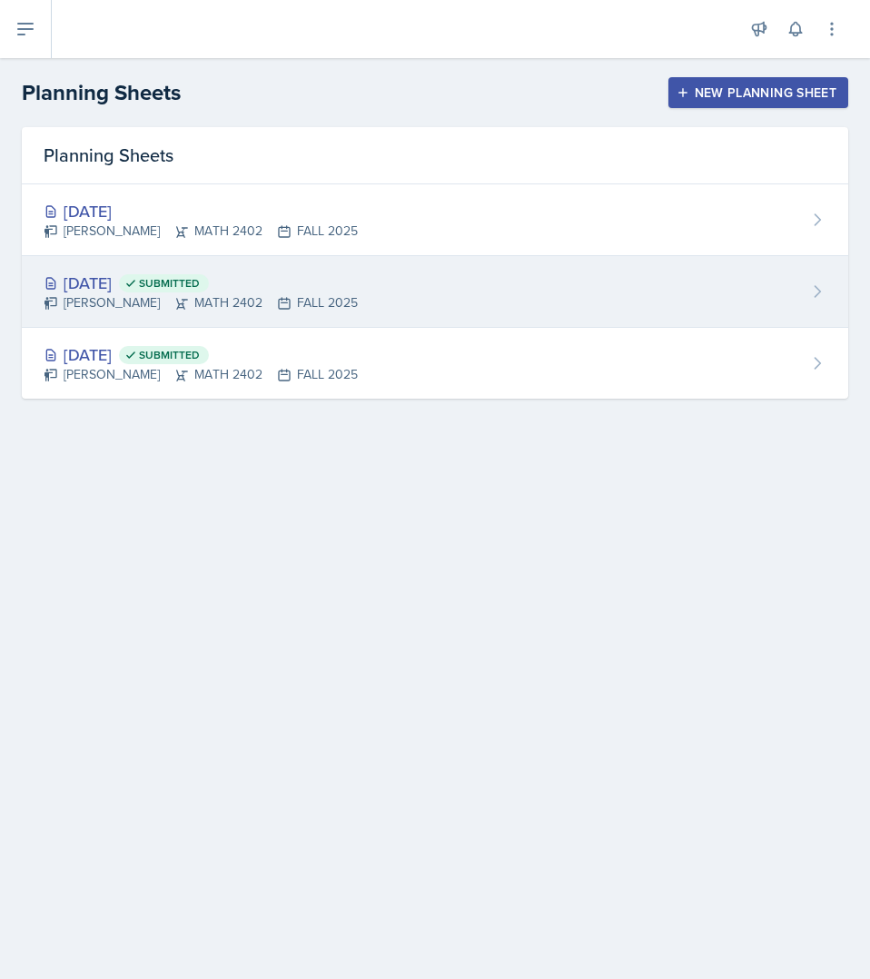
click at [182, 309] on div "[PERSON_NAME] MATH 2402 FALL 2025" at bounding box center [201, 302] width 314 height 19
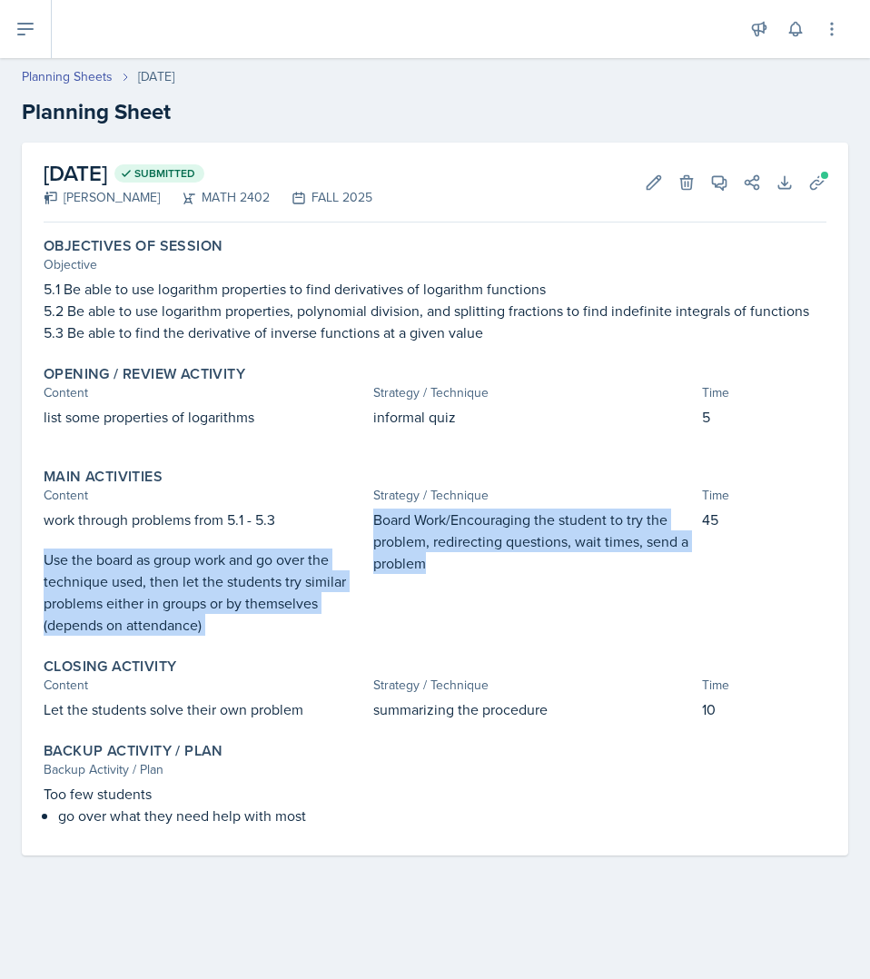
drag, startPoint x: 439, startPoint y: 574, endPoint x: 369, endPoint y: 516, distance: 91.6
click at [369, 516] on div "work through problems from 5.1 - 5.3 Use the board as group work and go over th…" at bounding box center [435, 571] width 783 height 127
click at [417, 559] on p "Board Work/Encouraging the student to try the problem, redirecting questions, w…" at bounding box center [534, 540] width 322 height 65
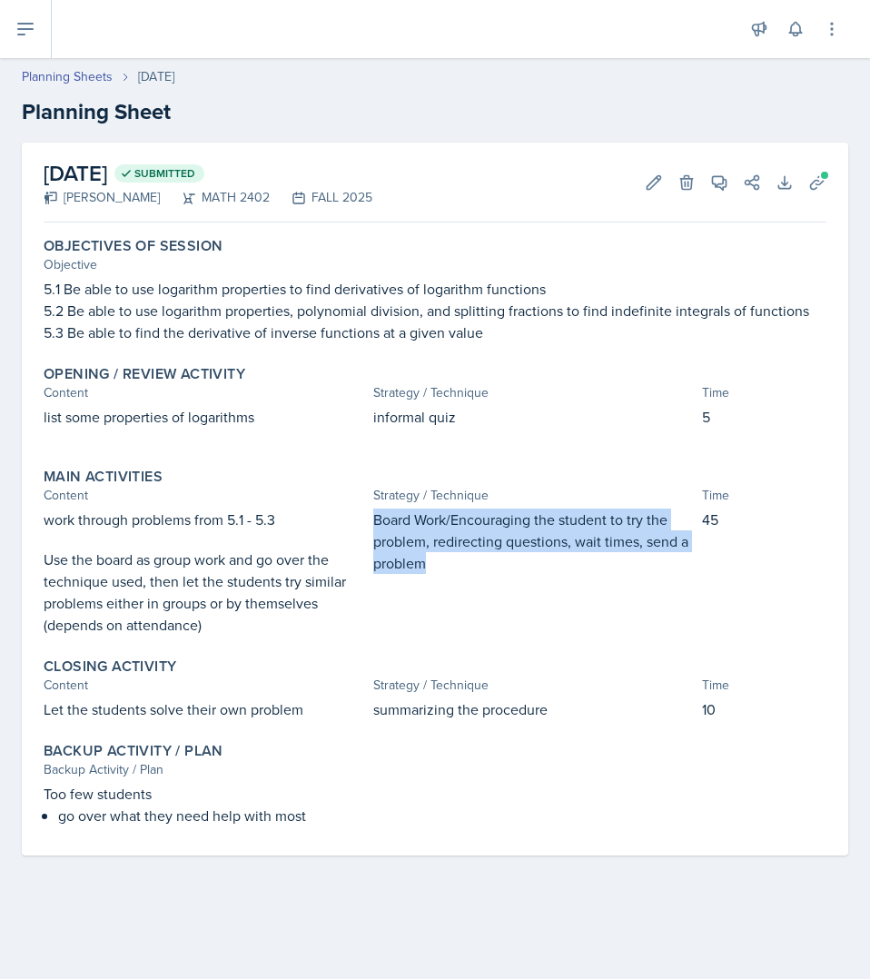
drag, startPoint x: 427, startPoint y: 566, endPoint x: 372, endPoint y: 527, distance: 67.0
click at [373, 527] on p "Board Work/Encouraging the student to try the problem, redirecting questions, w…" at bounding box center [534, 540] width 322 height 65
copy p "Board Work/Encouraging the student to try the problem, redirecting questions, w…"
click at [447, 591] on div "Board Work/Encouraging the student to try the problem, redirecting questions, w…" at bounding box center [534, 571] width 322 height 127
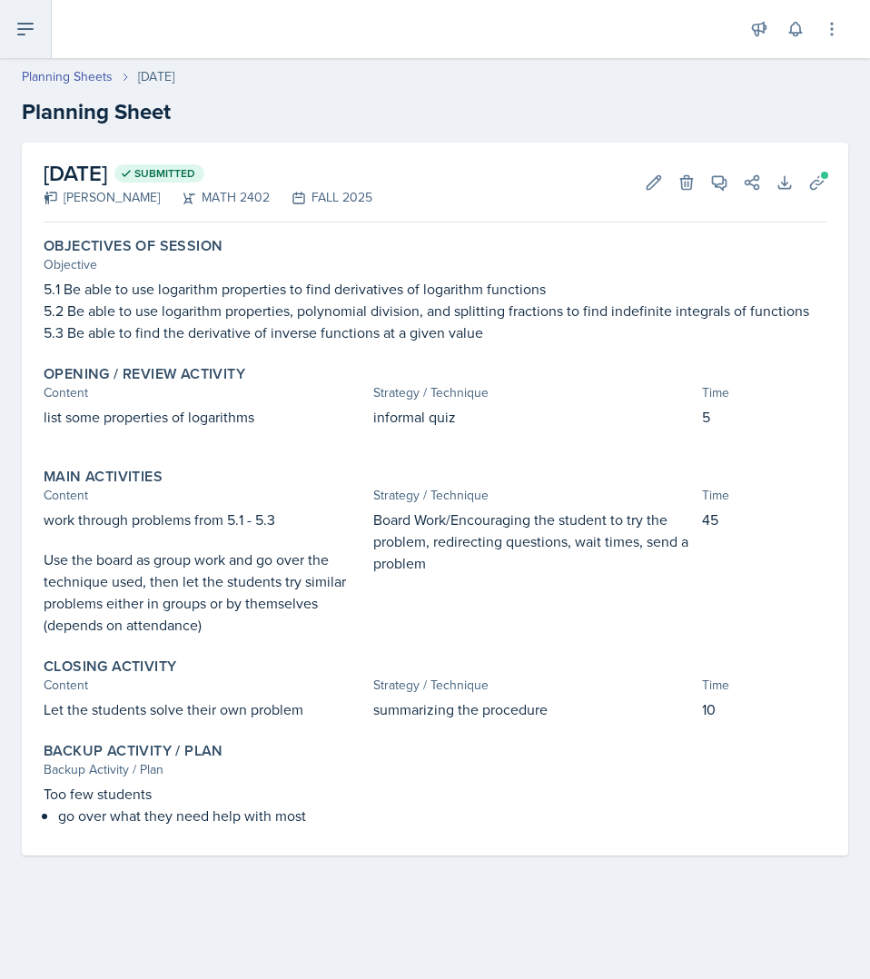
click at [22, 34] on icon at bounding box center [25, 29] width 15 height 11
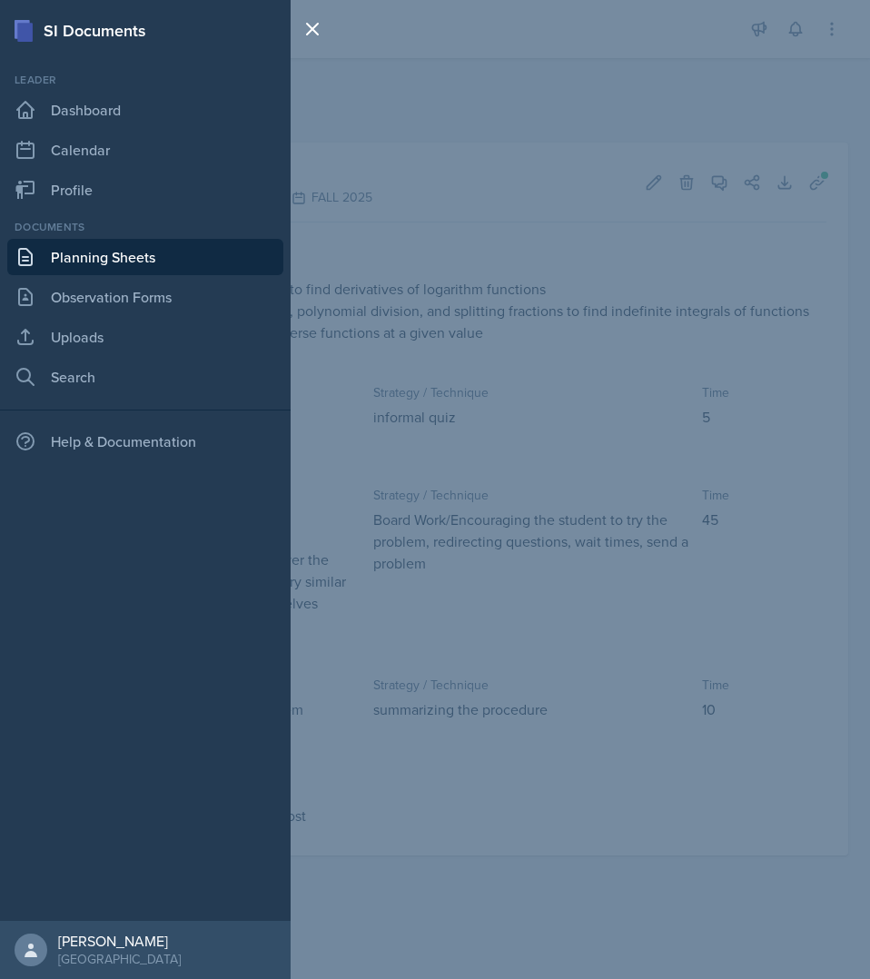
click at [110, 261] on link "Planning Sheets" at bounding box center [145, 257] width 276 height 36
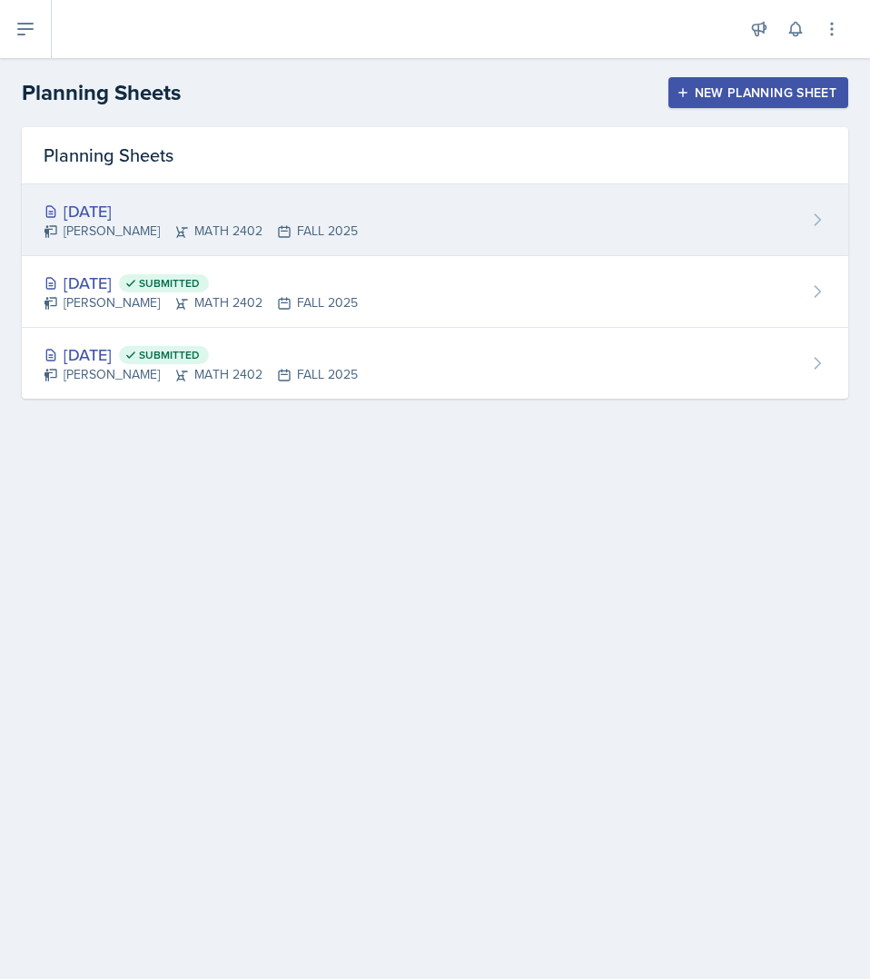
click at [145, 232] on div "[PERSON_NAME] MATH 2402 FALL 2025" at bounding box center [201, 231] width 314 height 19
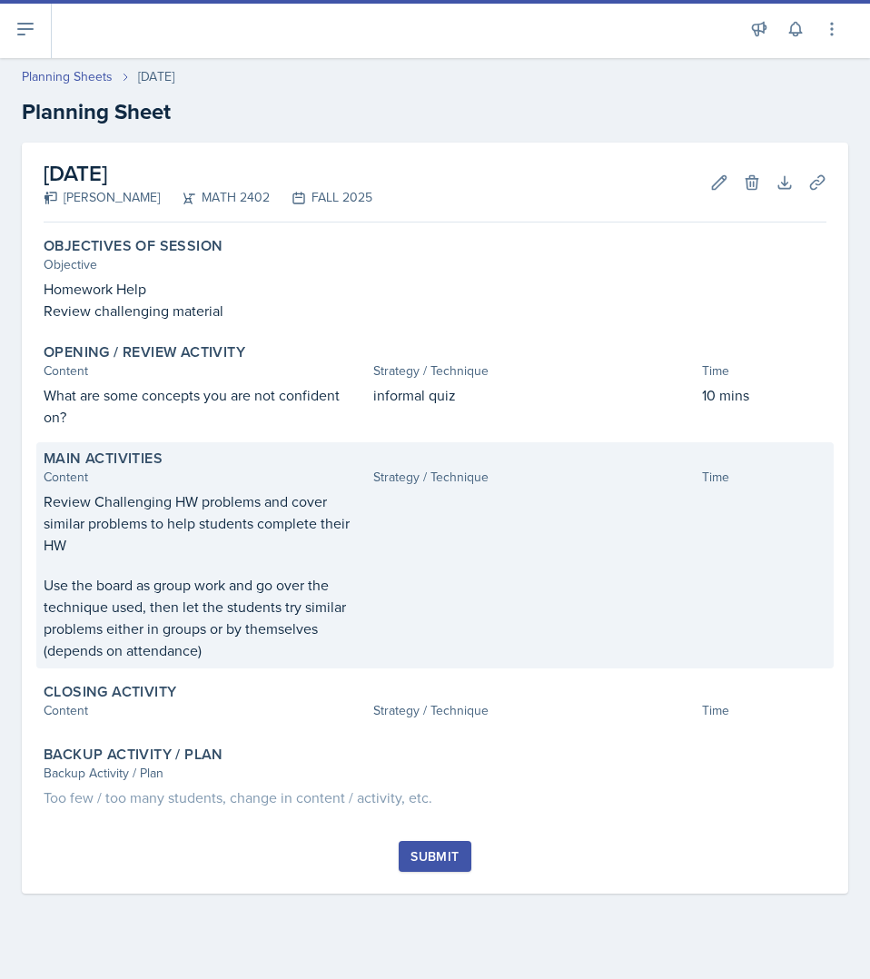
click at [468, 553] on div at bounding box center [534, 575] width 322 height 171
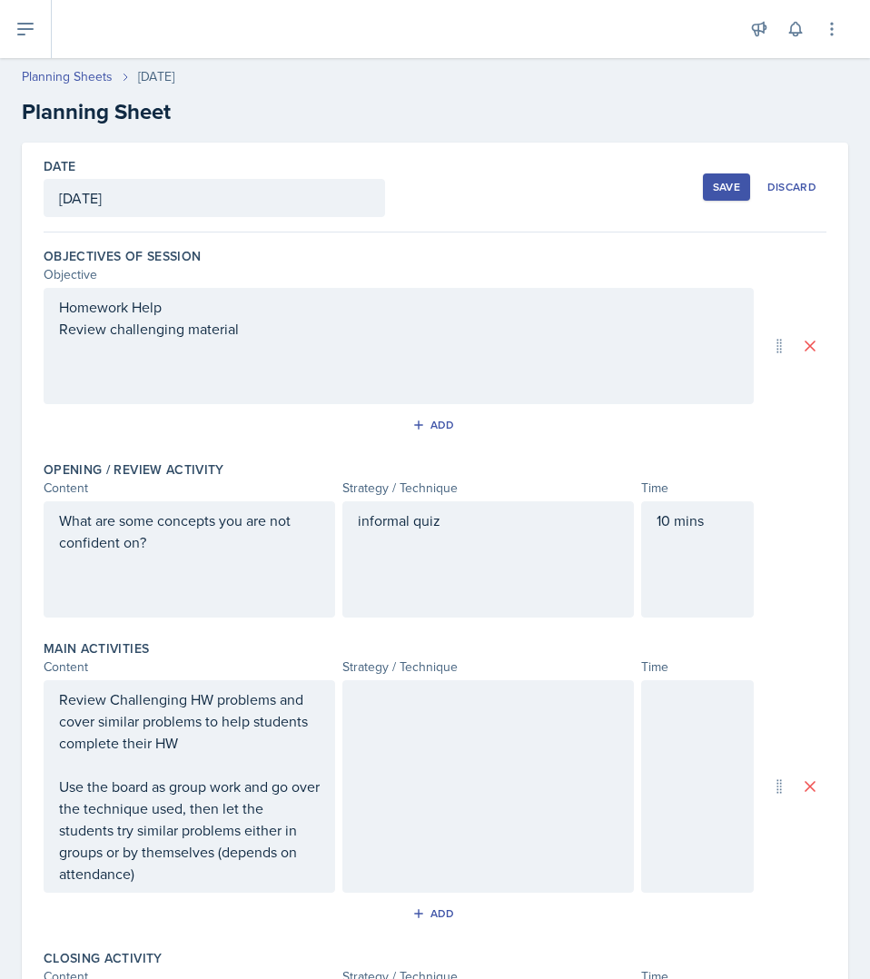
click at [444, 722] on div at bounding box center [487, 786] width 291 height 212
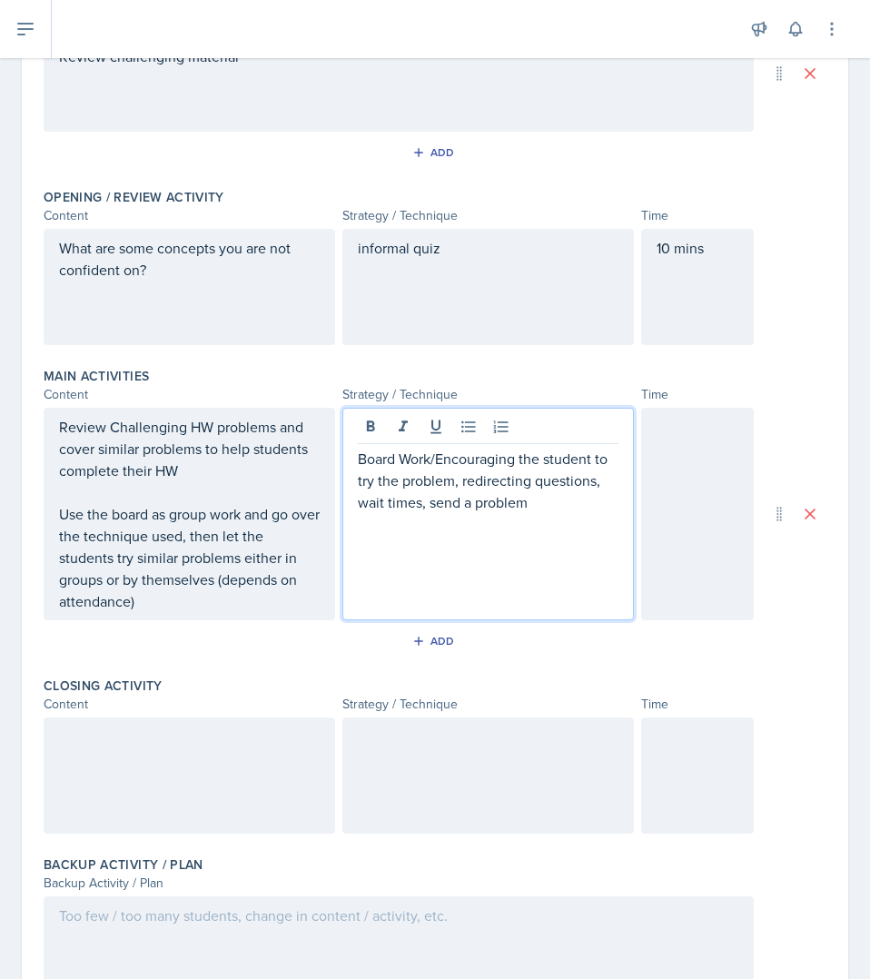
click at [677, 557] on div at bounding box center [697, 514] width 113 height 212
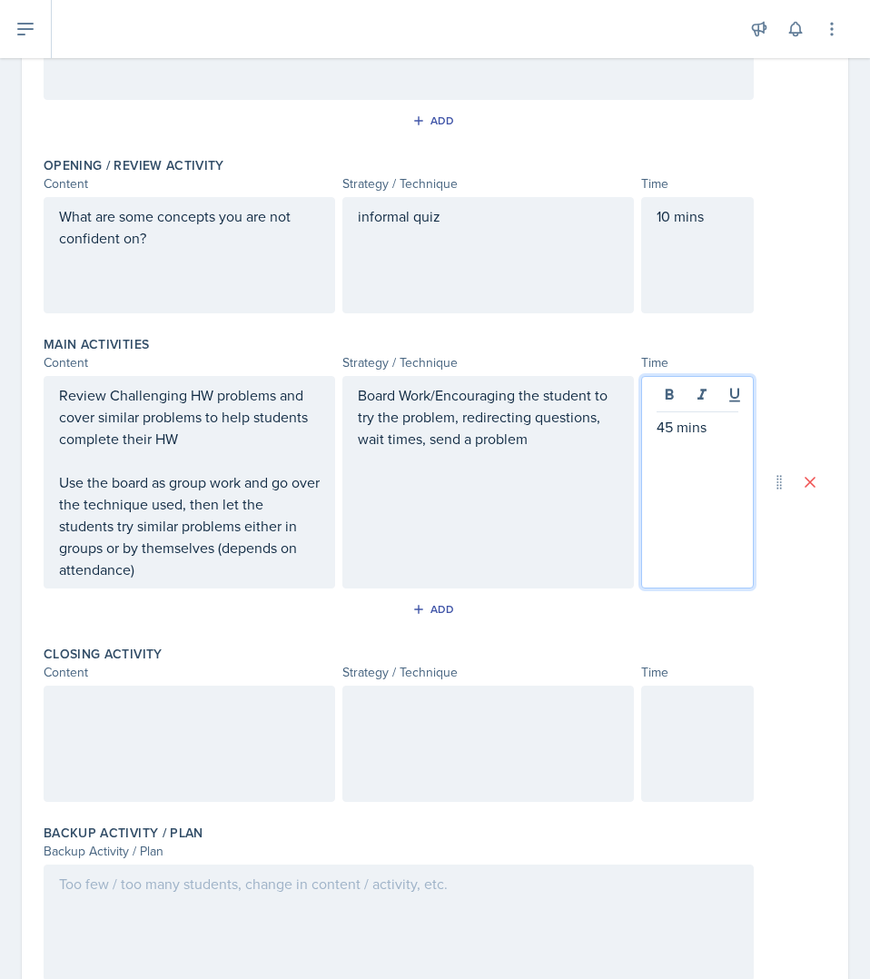
click at [215, 754] on div at bounding box center [189, 743] width 291 height 116
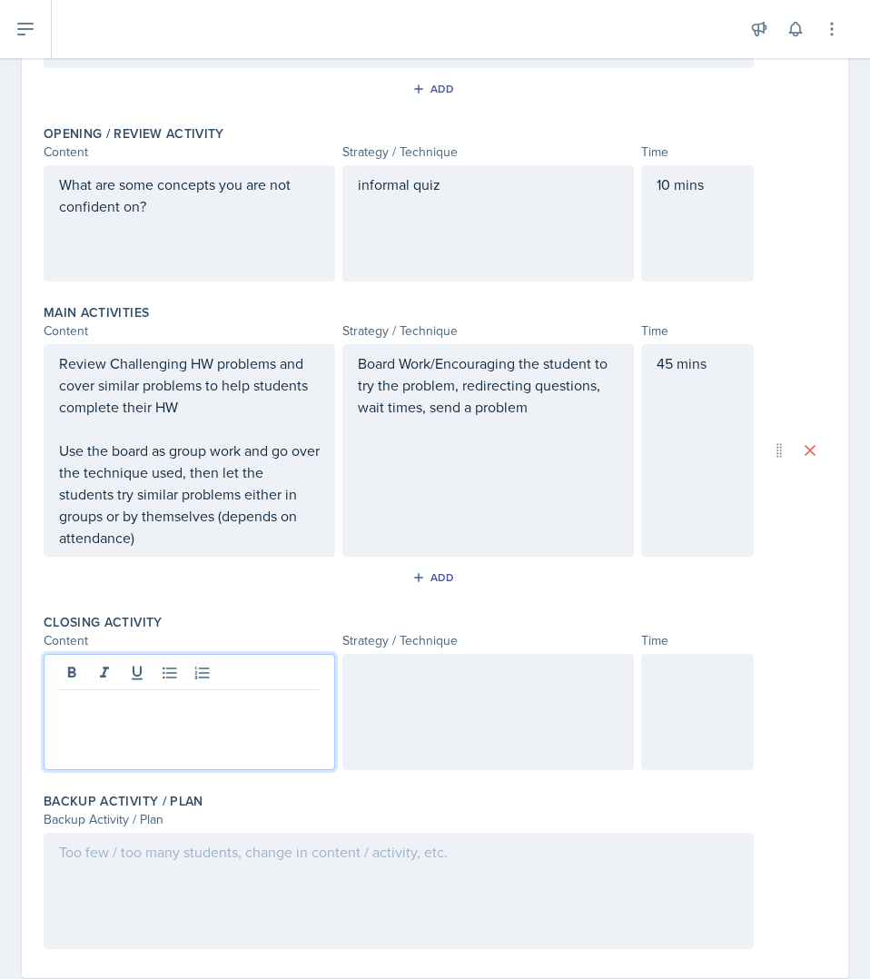
click at [705, 714] on div at bounding box center [697, 712] width 113 height 116
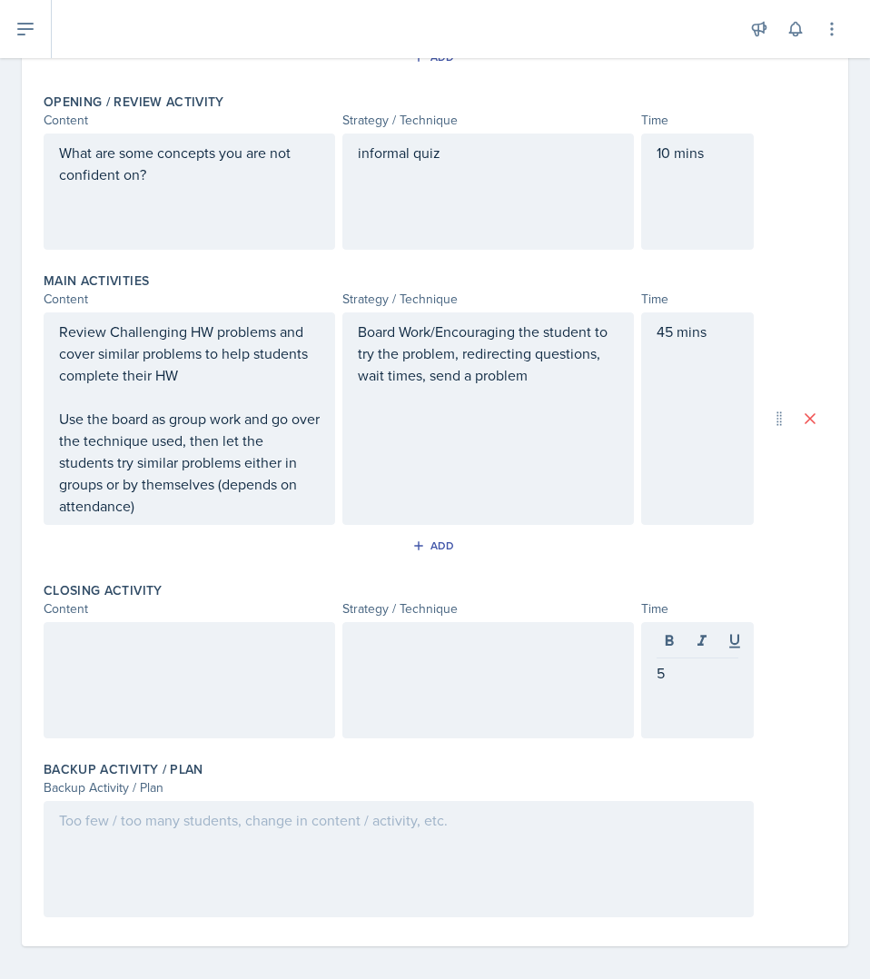
click at [478, 697] on div at bounding box center [487, 680] width 291 height 116
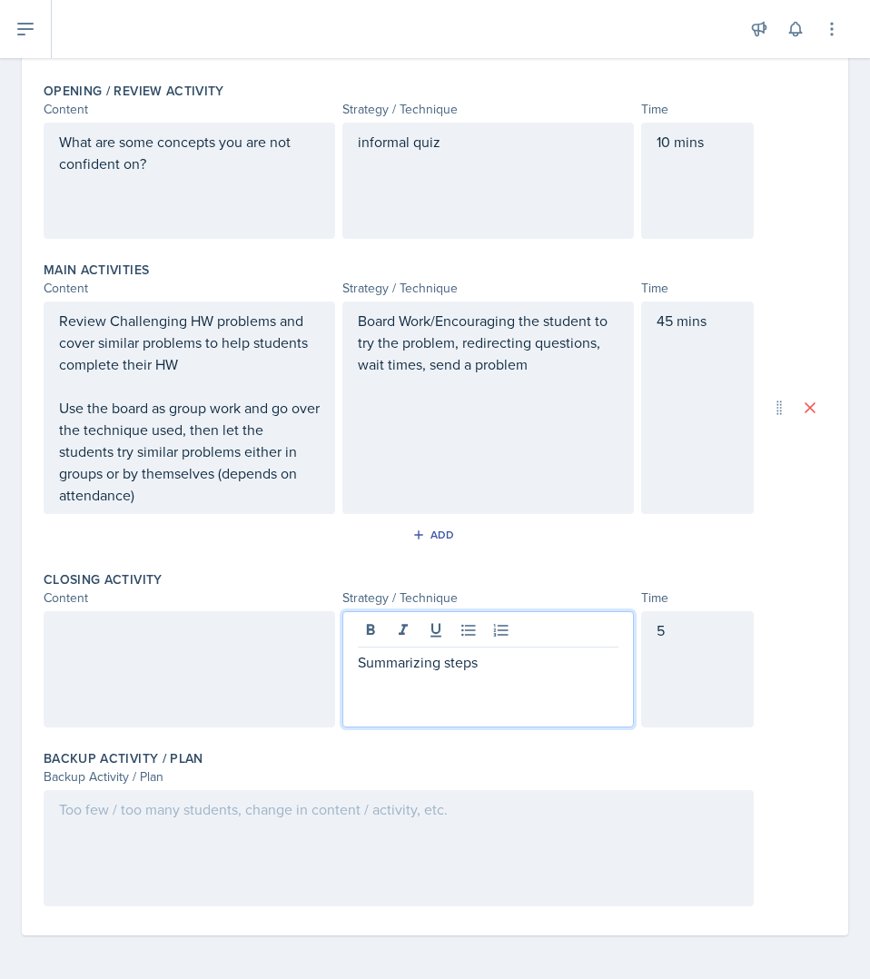
click at [202, 655] on div at bounding box center [189, 669] width 291 height 116
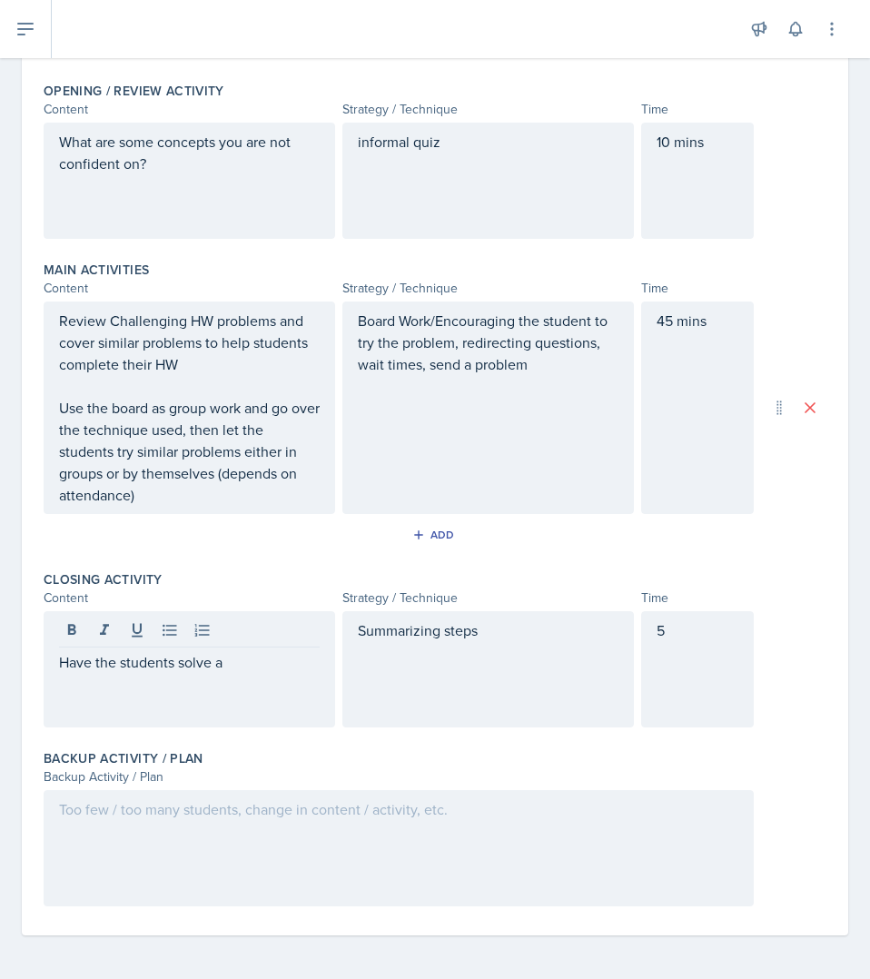
click at [268, 709] on div "Have the students solve a" at bounding box center [189, 669] width 291 height 116
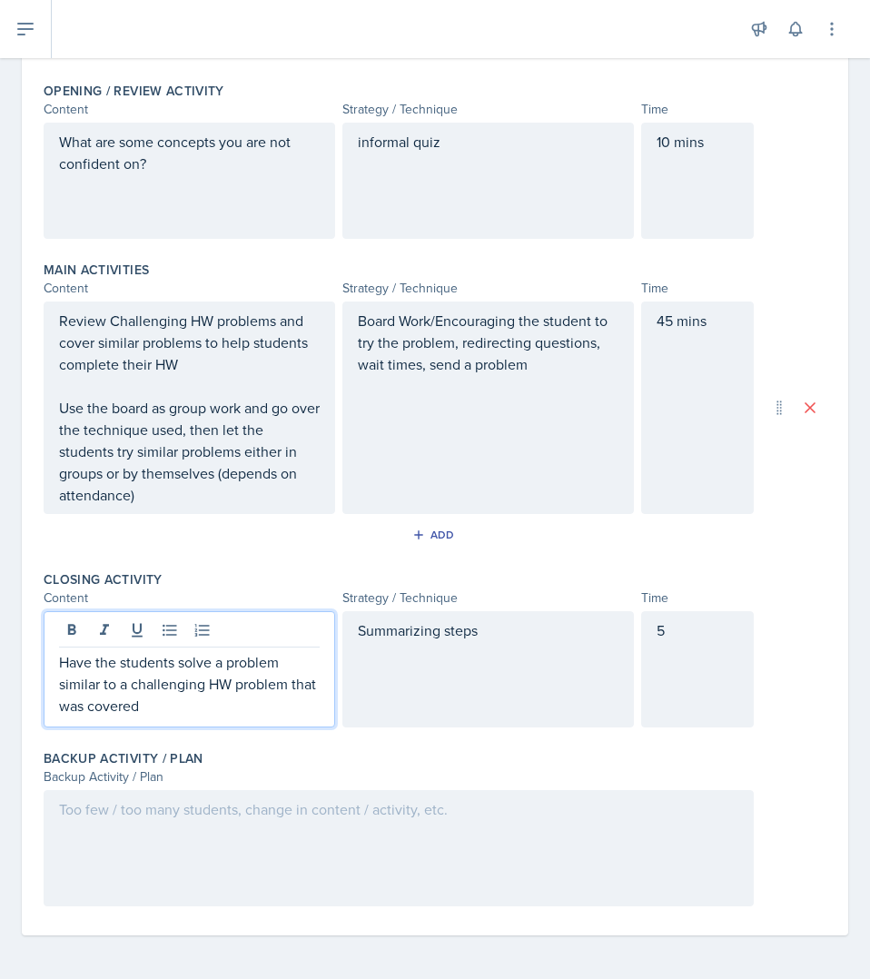
click at [741, 563] on div "Closing Activity Content Strategy / Technique Time Have the students solve a pr…" at bounding box center [435, 652] width 783 height 179
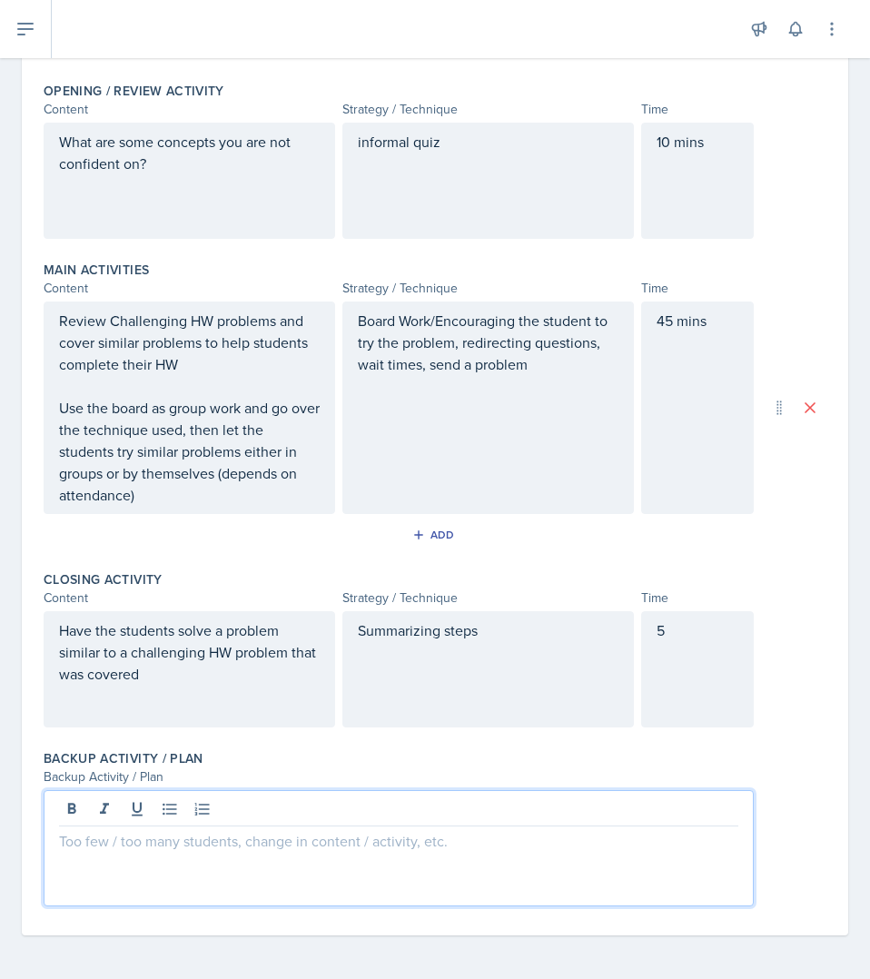
click at [336, 806] on div at bounding box center [399, 848] width 710 height 116
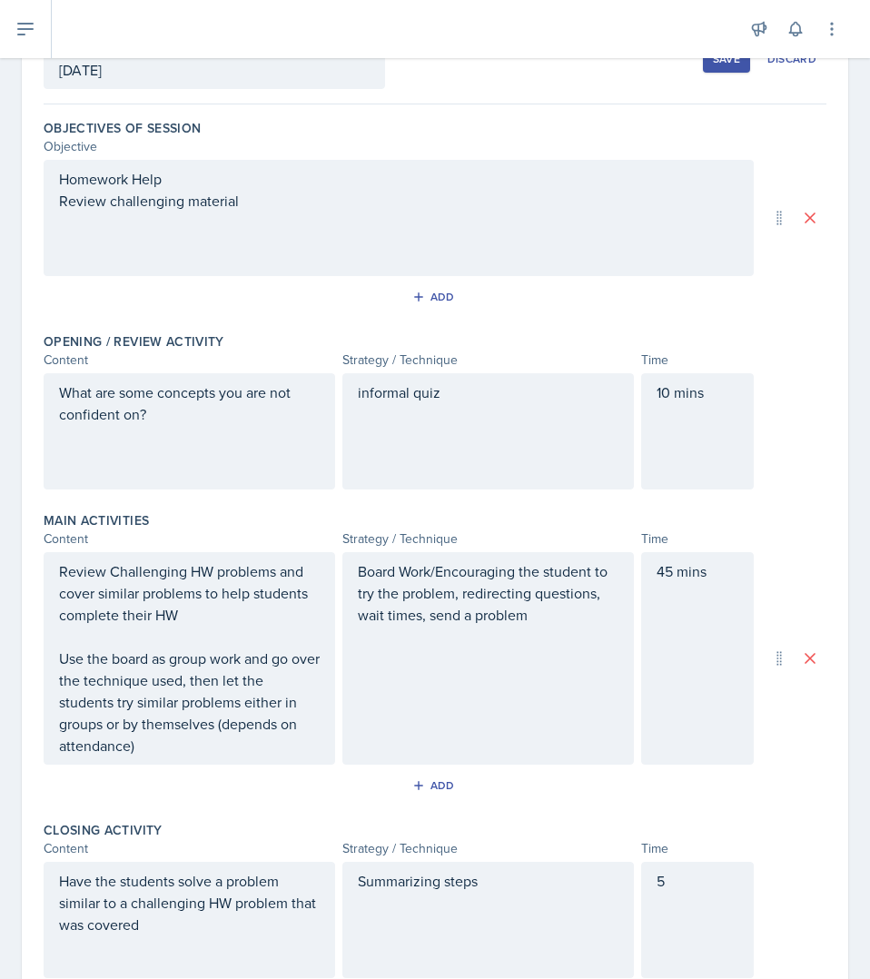
scroll to position [419, 0]
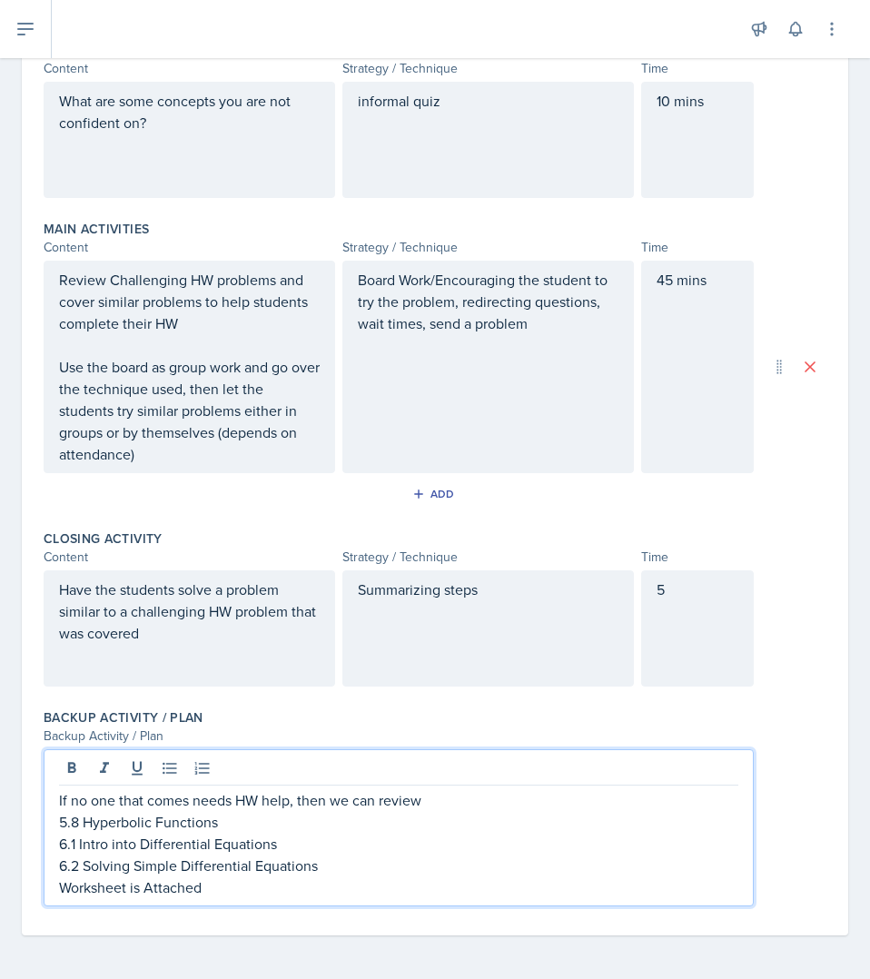
click at [569, 883] on p "Worksheet is Attached" at bounding box center [398, 887] width 679 height 22
click at [132, 891] on p "Worksheet is Attached" at bounding box center [398, 887] width 679 height 22
click at [127, 888] on p "Worksheet for this is Attached" at bounding box center [398, 887] width 679 height 22
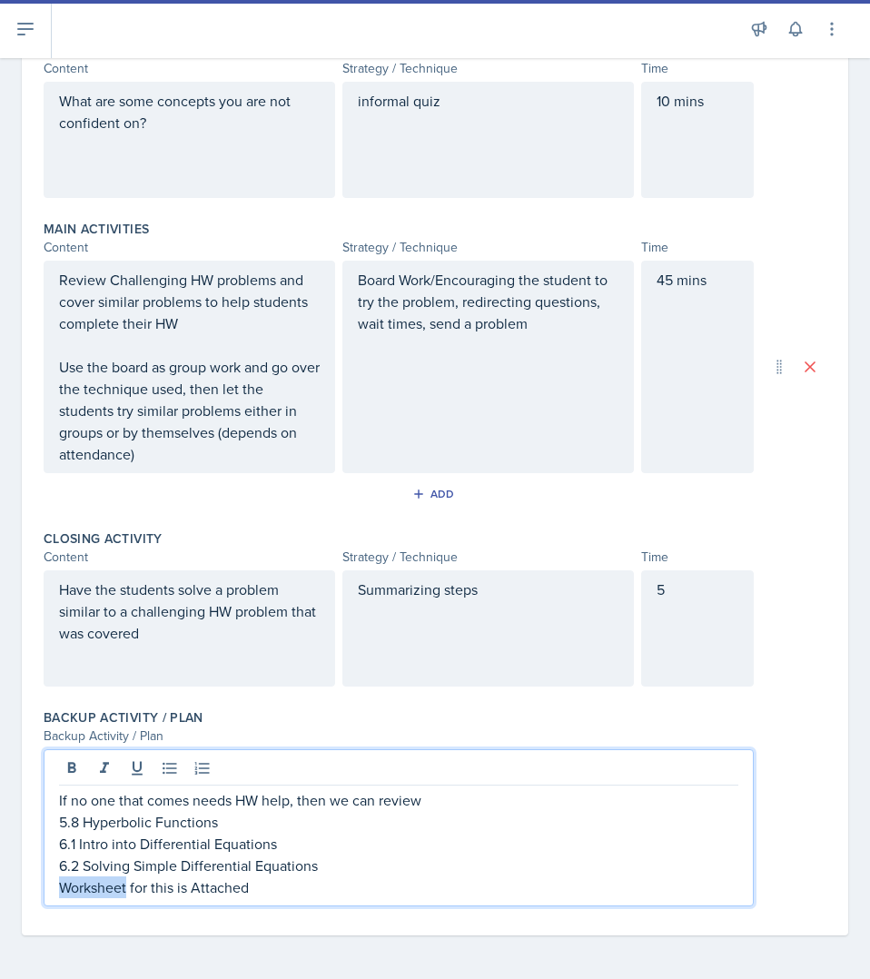
drag, startPoint x: 128, startPoint y: 891, endPoint x: 60, endPoint y: 886, distance: 68.2
click at [60, 886] on p "Worksheet for this is Attached" at bounding box center [398, 887] width 679 height 22
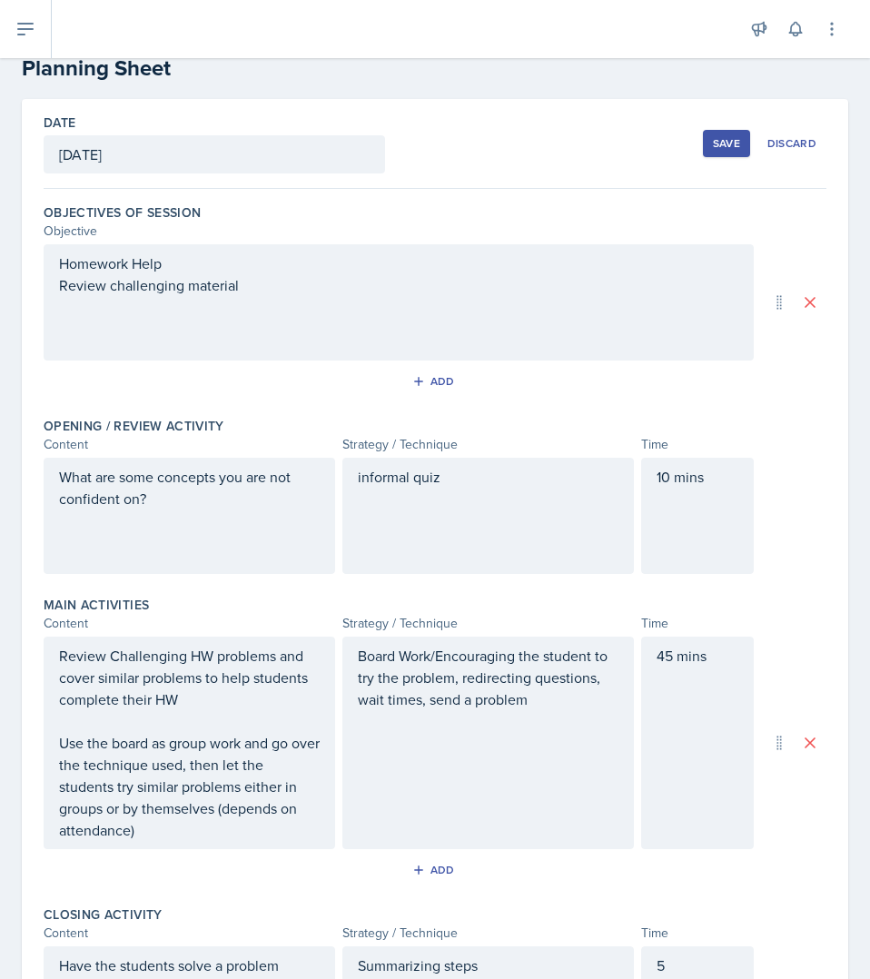
scroll to position [0, 0]
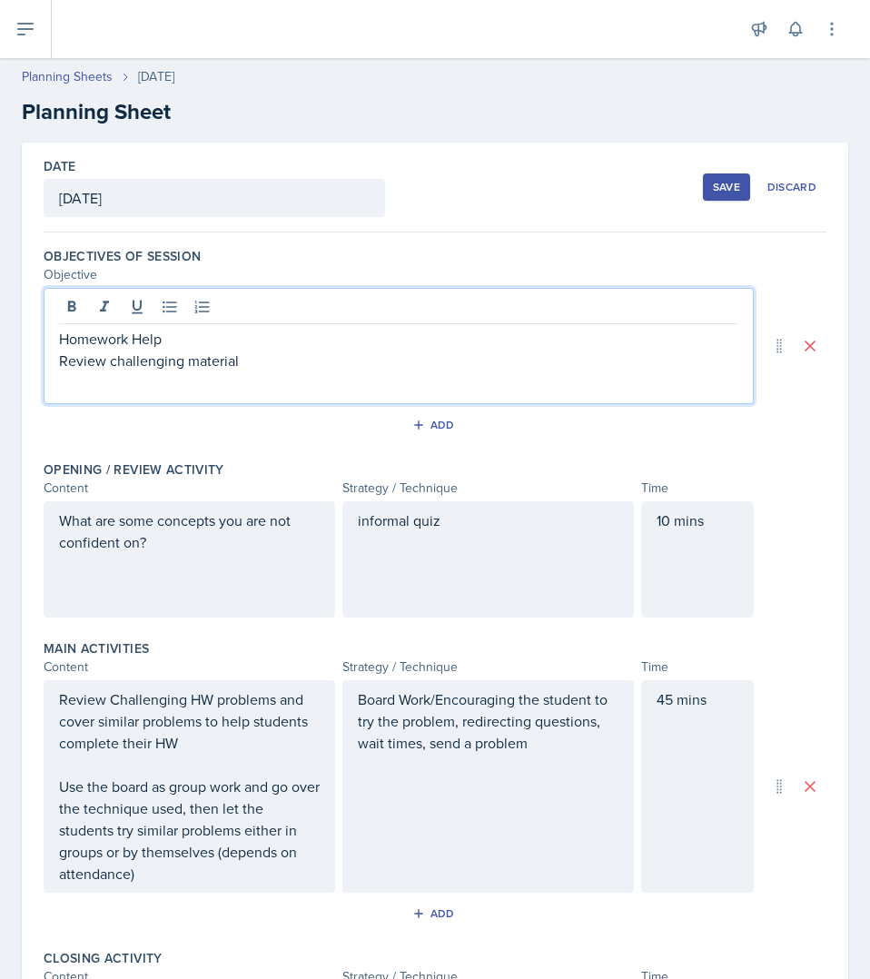
click at [355, 331] on div "Homework Help Review challenging material" at bounding box center [398, 350] width 679 height 44
click at [311, 379] on p "Encourage students to finish their homwwork" at bounding box center [398, 382] width 679 height 22
click at [106, 388] on p "Encourage students to finish their homework" at bounding box center [398, 382] width 679 height 22
drag, startPoint x: 106, startPoint y: 388, endPoint x: 183, endPoint y: 377, distance: 77.9
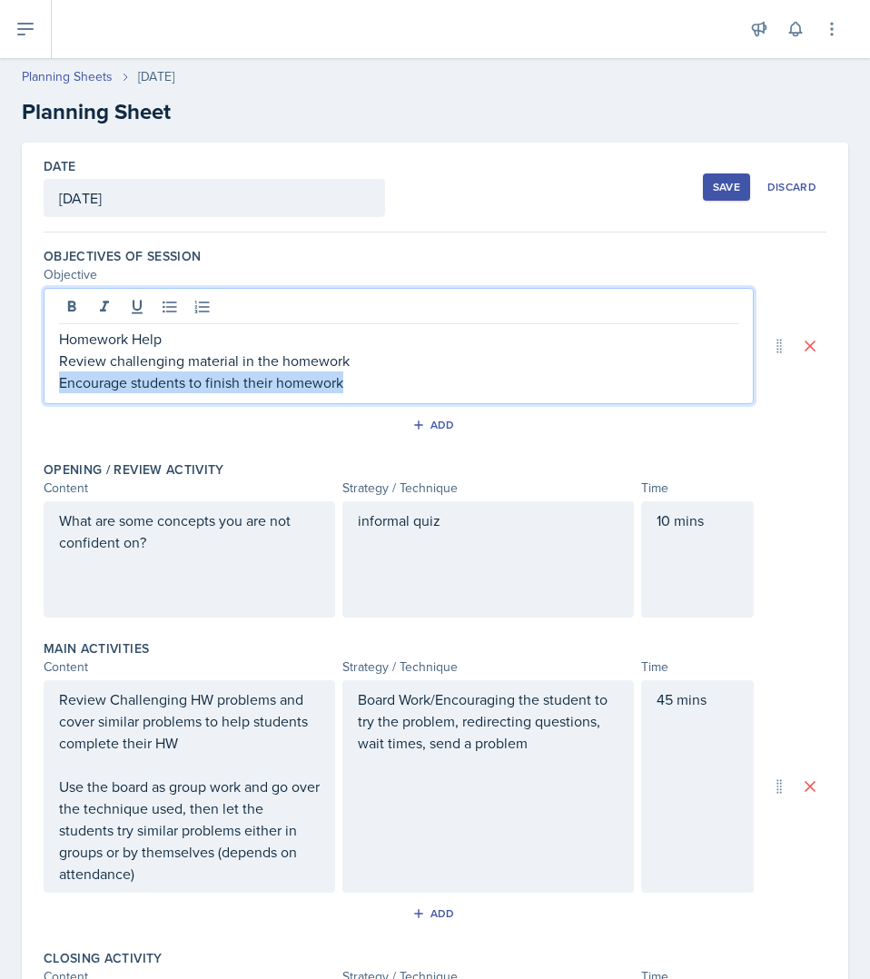
click at [183, 377] on p "Encourage students to finish their homework" at bounding box center [398, 382] width 679 height 22
click at [82, 385] on p "Encourage students to finish their homework" at bounding box center [398, 382] width 679 height 22
click at [85, 381] on p "Encourage students to finish their homework" at bounding box center [398, 382] width 679 height 22
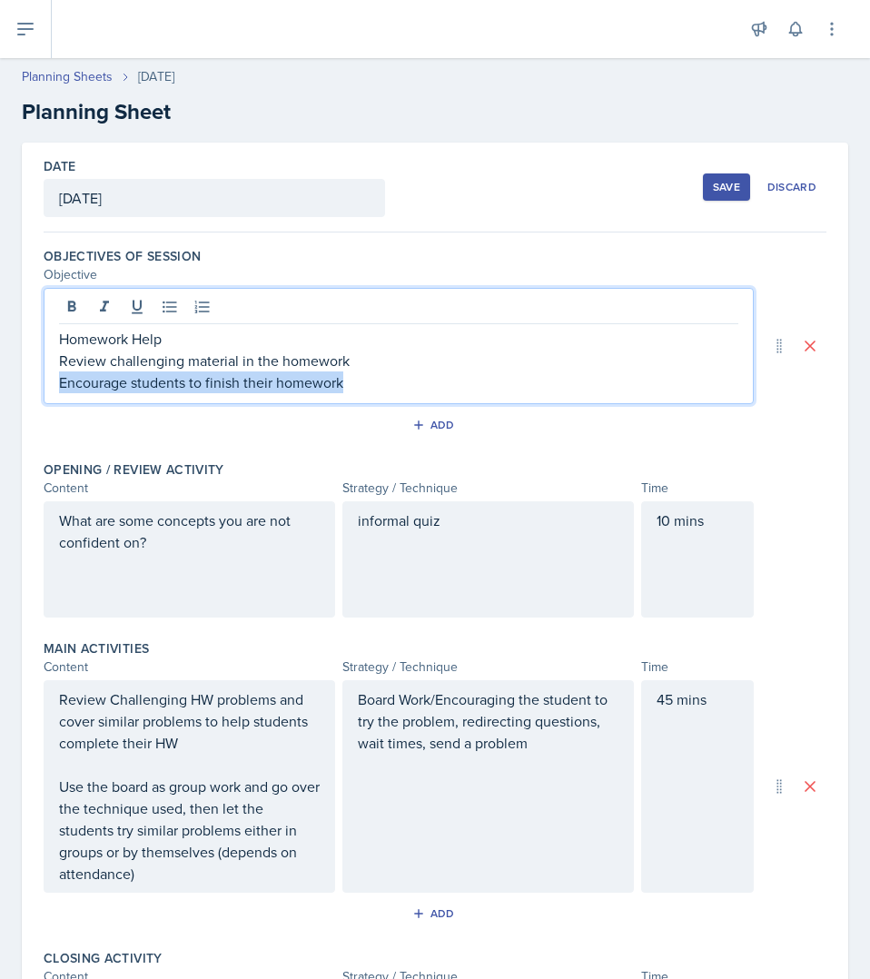
click at [85, 381] on p "Encourage students to finish their homework" at bounding box center [398, 382] width 679 height 22
click at [163, 392] on p "Encourage students to finish their homework" at bounding box center [398, 382] width 679 height 22
click at [101, 382] on p "Encourage students to finish their homework" at bounding box center [398, 382] width 679 height 22
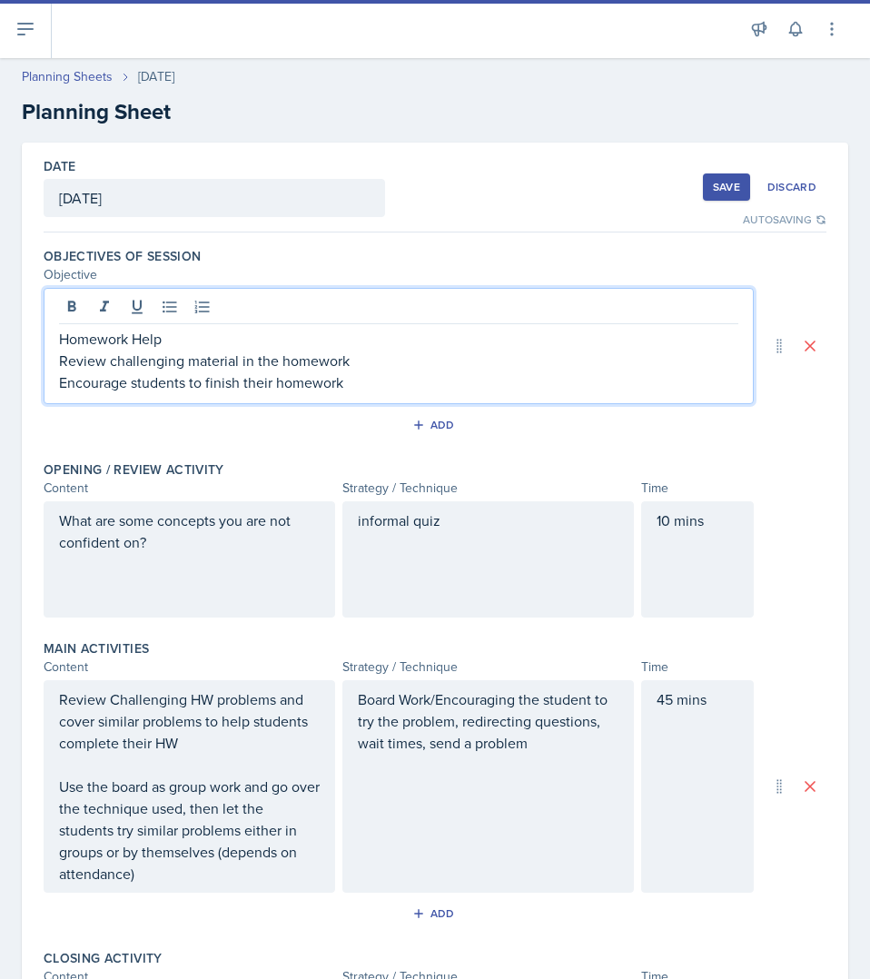
click at [228, 336] on p "Homework Help" at bounding box center [398, 339] width 679 height 22
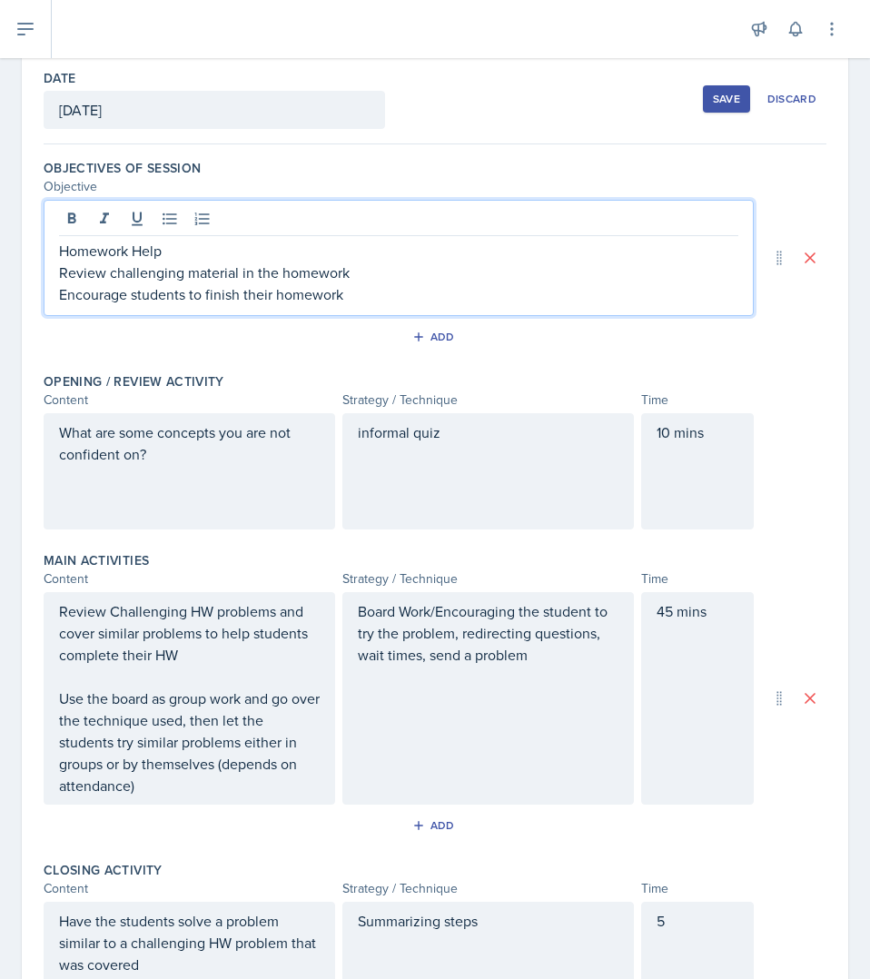
scroll to position [91, 0]
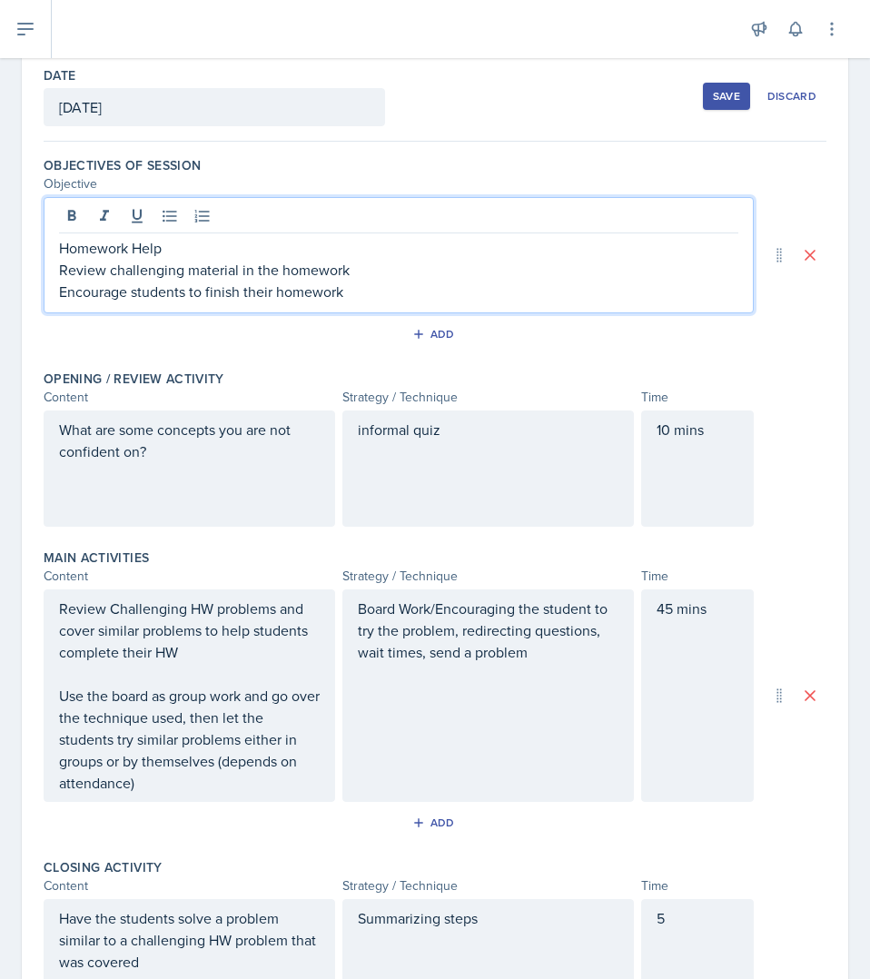
click at [388, 302] on div "Homework Help Review challenging material in the homework Encourage students to…" at bounding box center [399, 255] width 710 height 116
click at [384, 299] on p "Encourage students to finish their homework" at bounding box center [398, 292] width 679 height 22
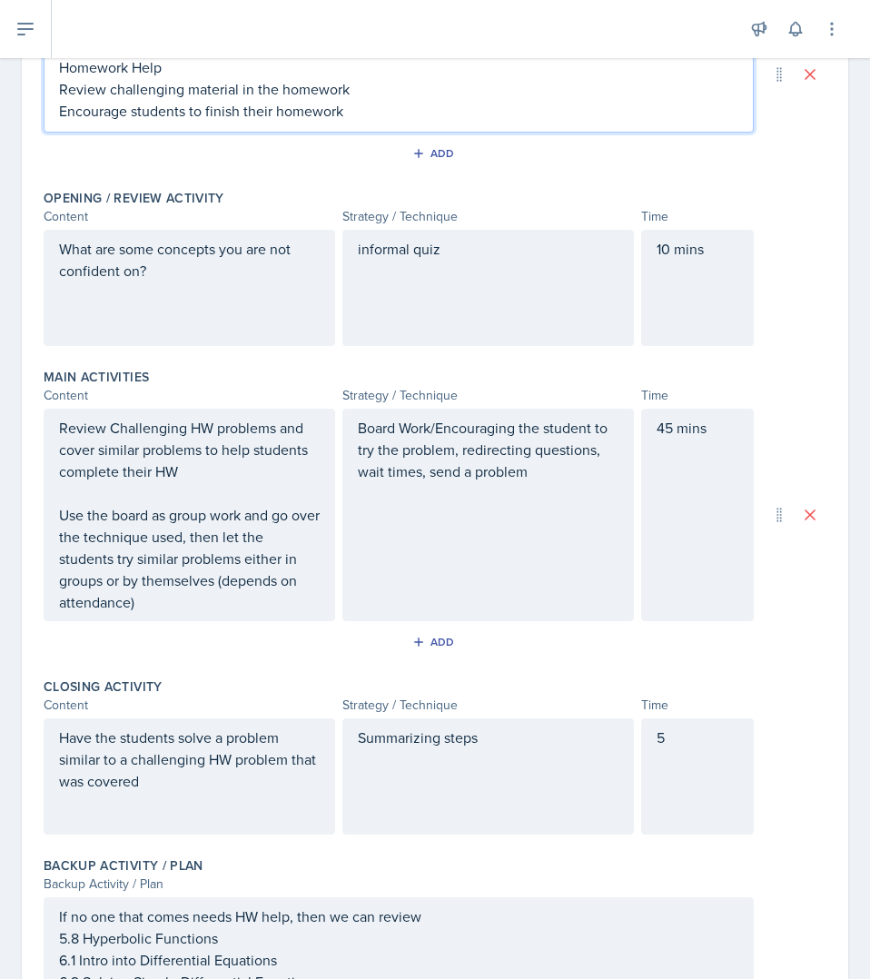
scroll to position [272, 0]
click at [359, 252] on p "informal quiz" at bounding box center [488, 248] width 261 height 22
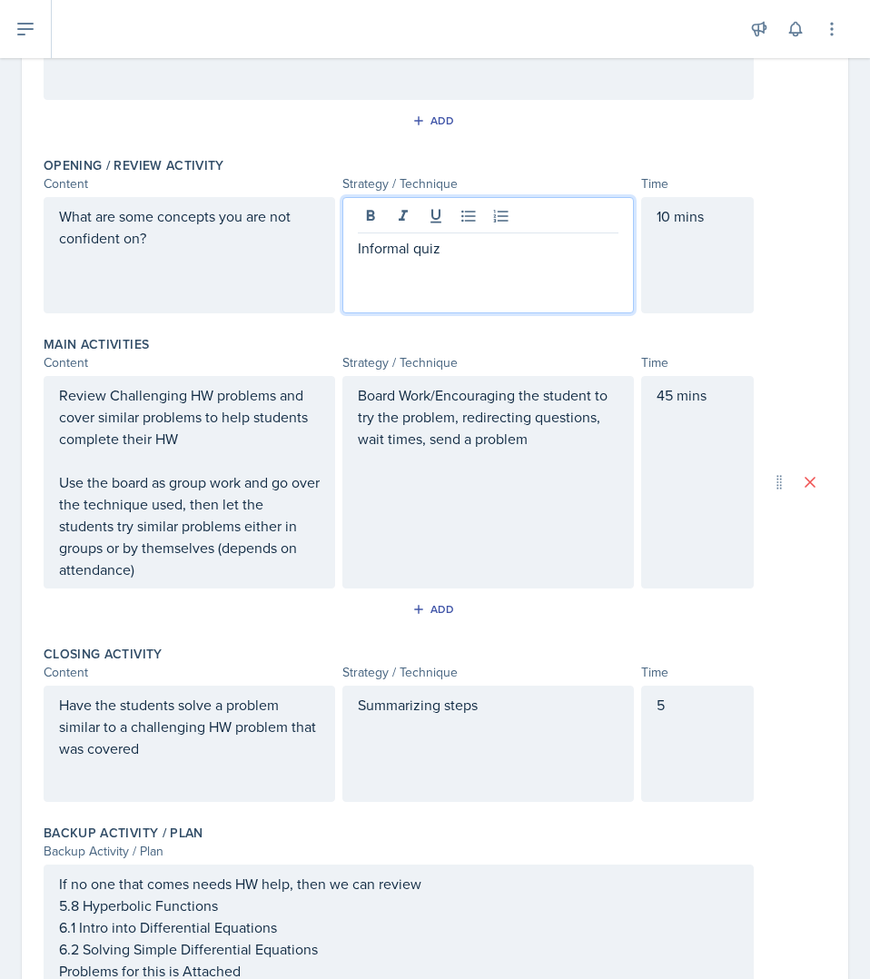
click at [767, 340] on div "Main Activities" at bounding box center [435, 344] width 783 height 18
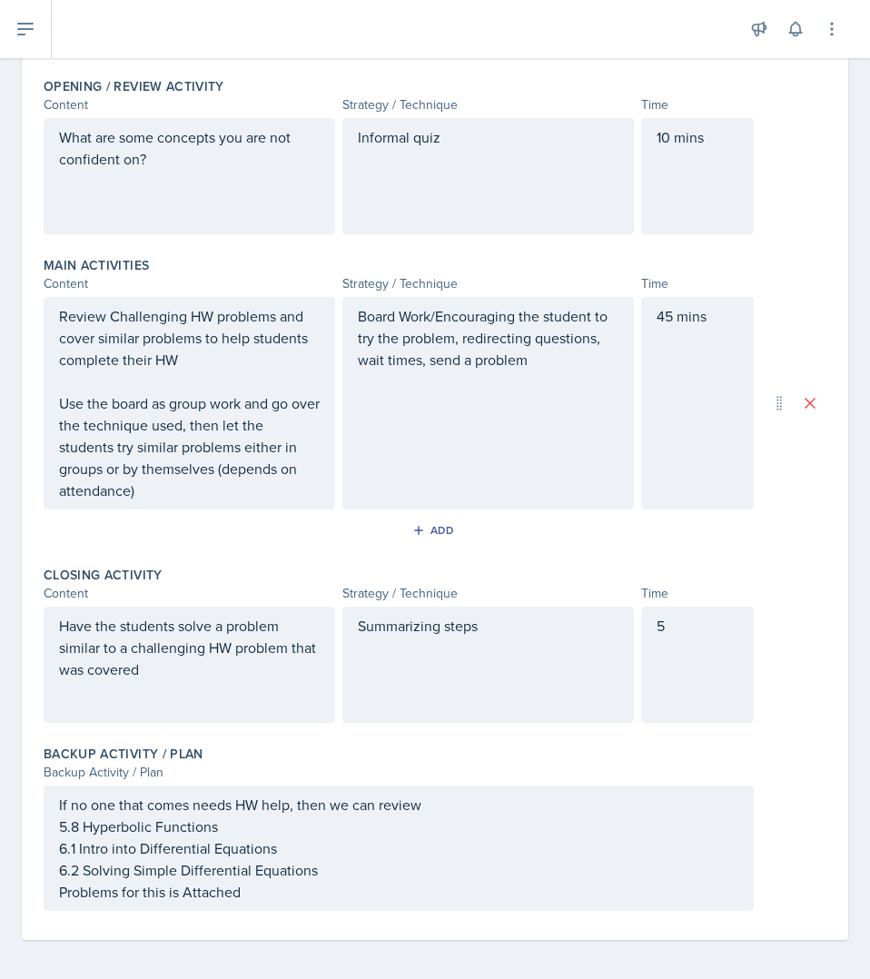
scroll to position [388, 0]
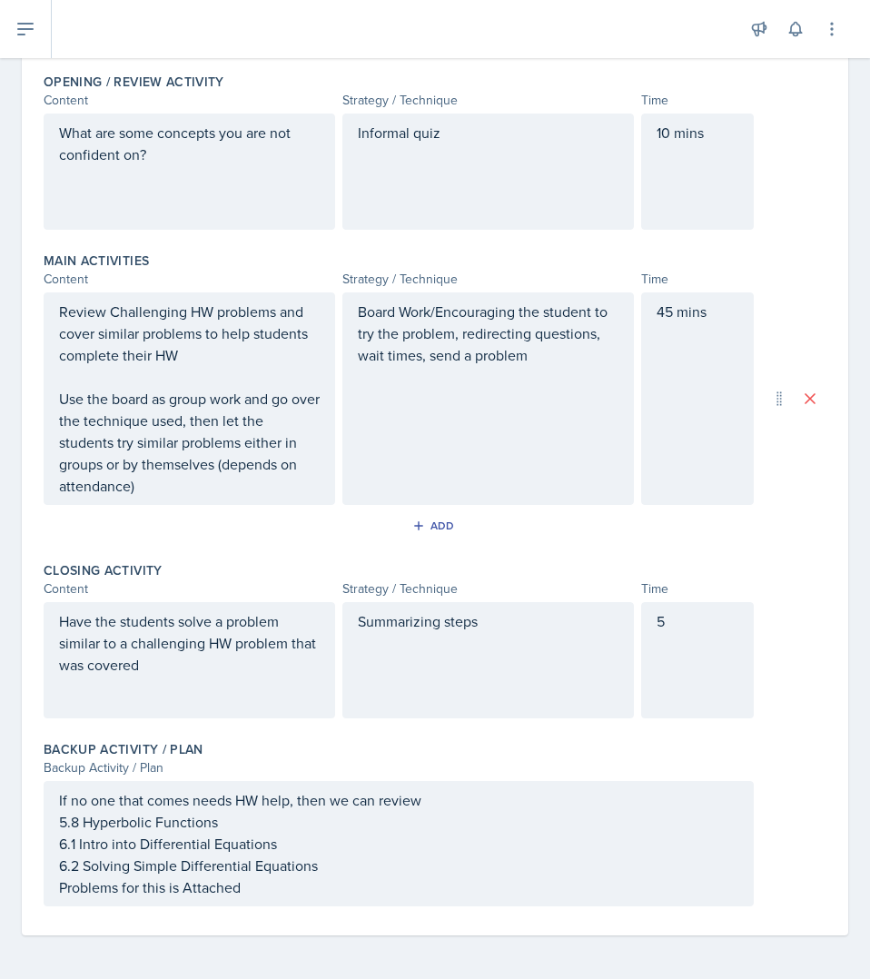
click at [705, 645] on div "5" at bounding box center [697, 660] width 113 height 116
click at [770, 637] on div "Have the students solve a problem similar to a challenging HW problem that was …" at bounding box center [435, 660] width 783 height 116
click at [314, 900] on div "If no one that comes needs HW help, then we can review 5.8 Hyperbolic Functions…" at bounding box center [399, 843] width 710 height 125
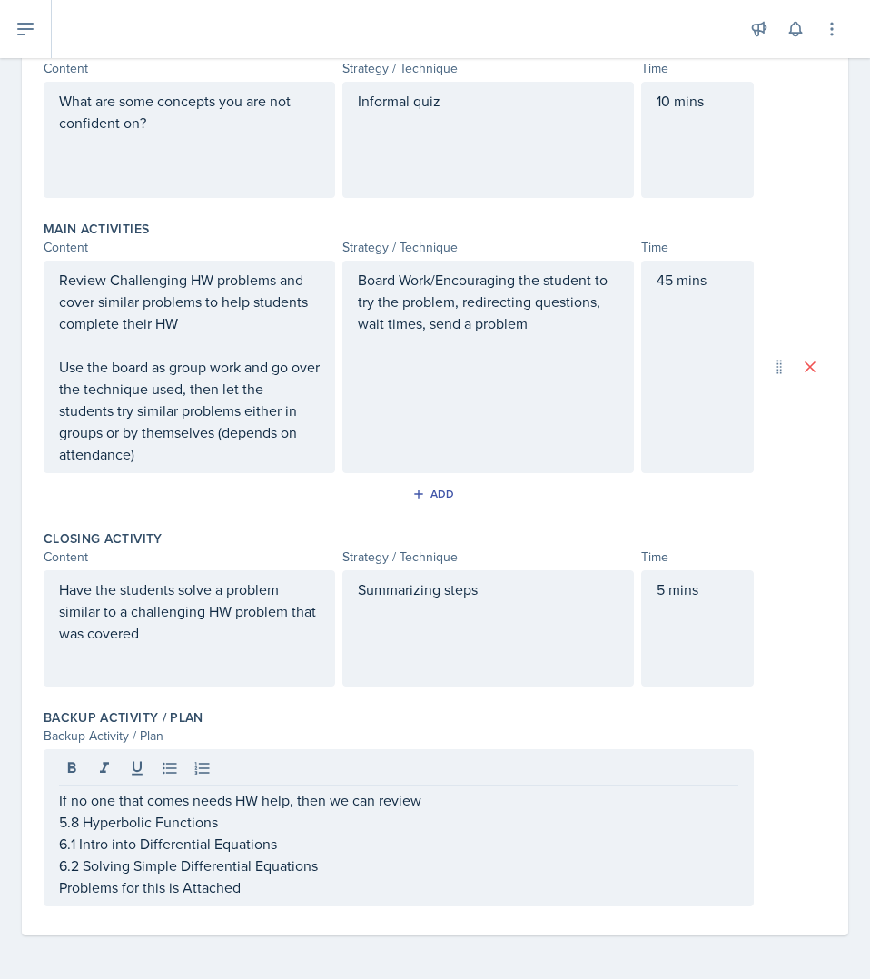
click at [463, 720] on div "Backup Activity / Plan" at bounding box center [435, 717] width 783 height 18
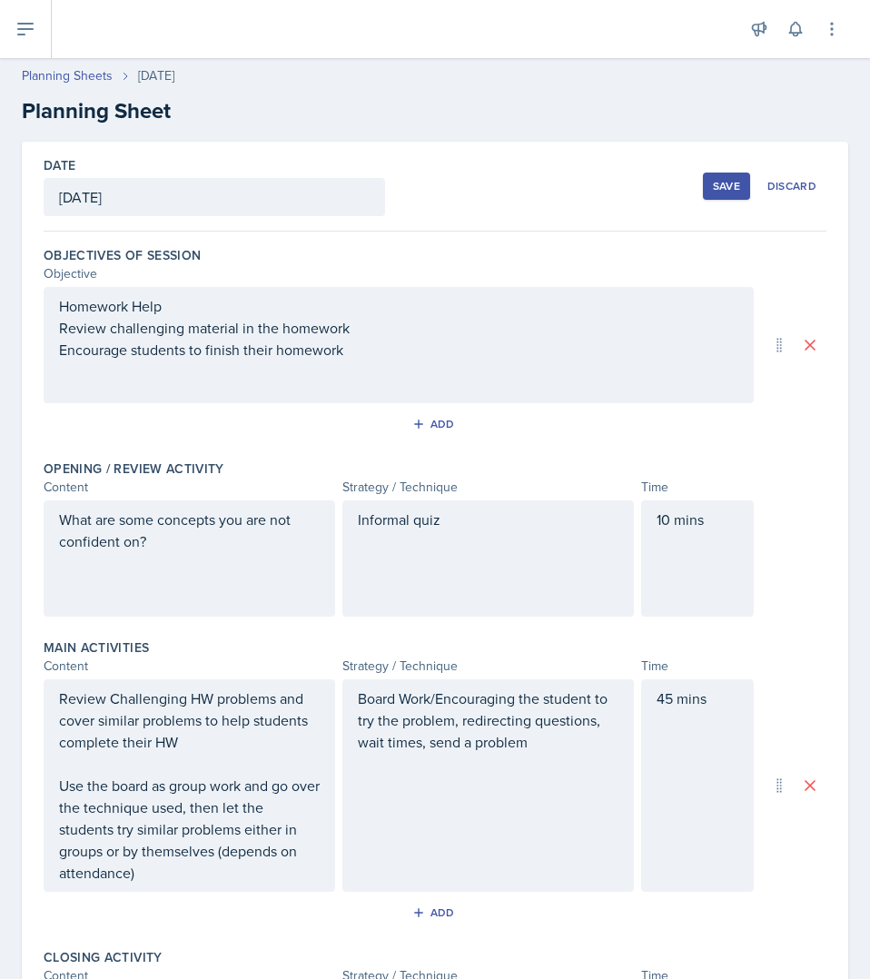
scroll to position [0, 0]
click at [713, 181] on div "Save" at bounding box center [726, 187] width 27 height 15
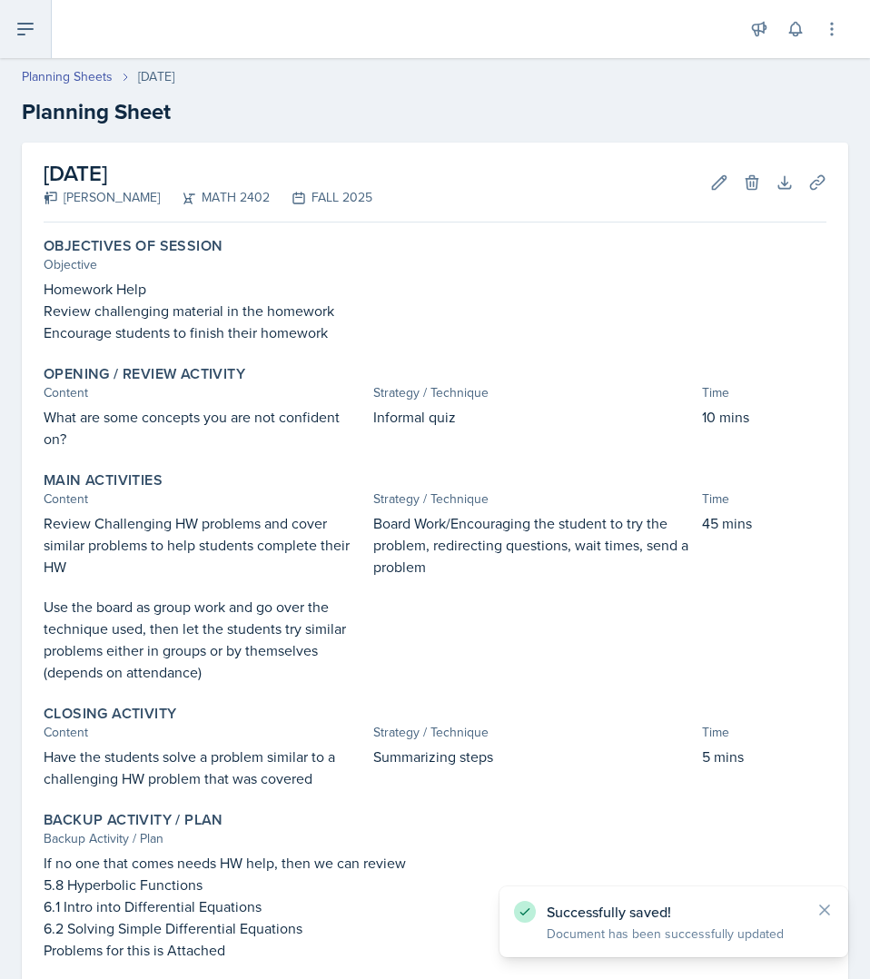
click at [15, 33] on icon at bounding box center [26, 29] width 22 height 22
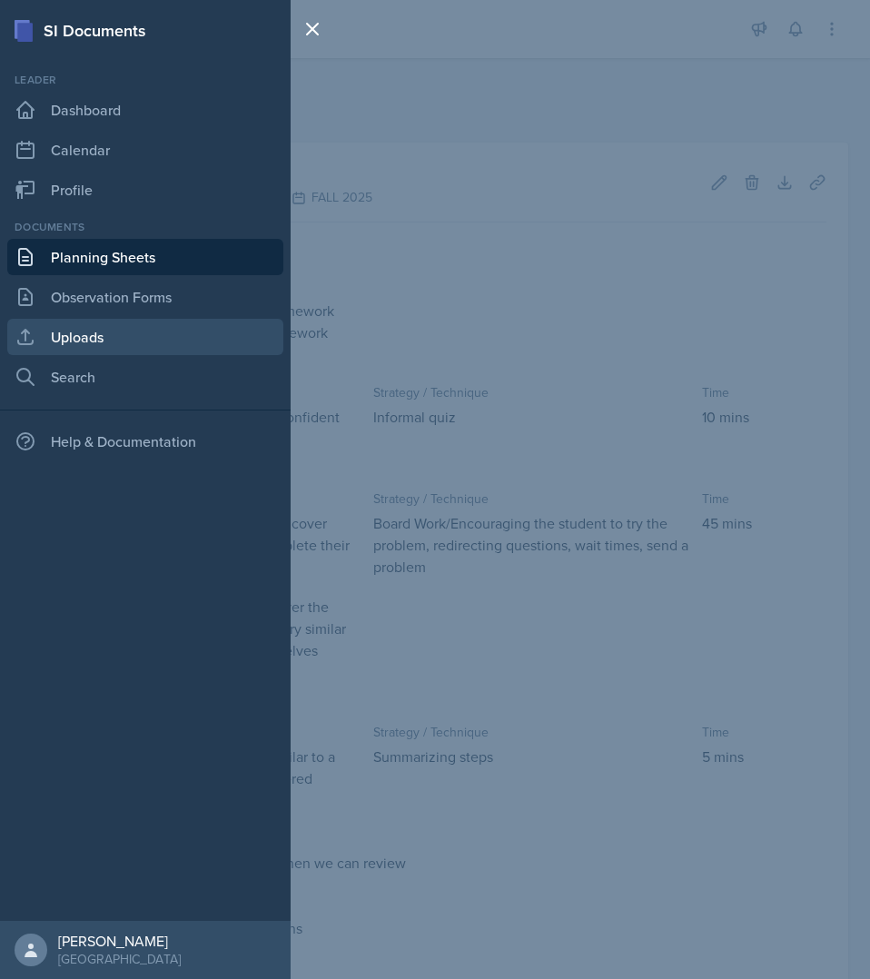
click at [160, 327] on link "Uploads" at bounding box center [145, 337] width 276 height 36
